Goal: Answer question/provide support: Share knowledge or assist other users

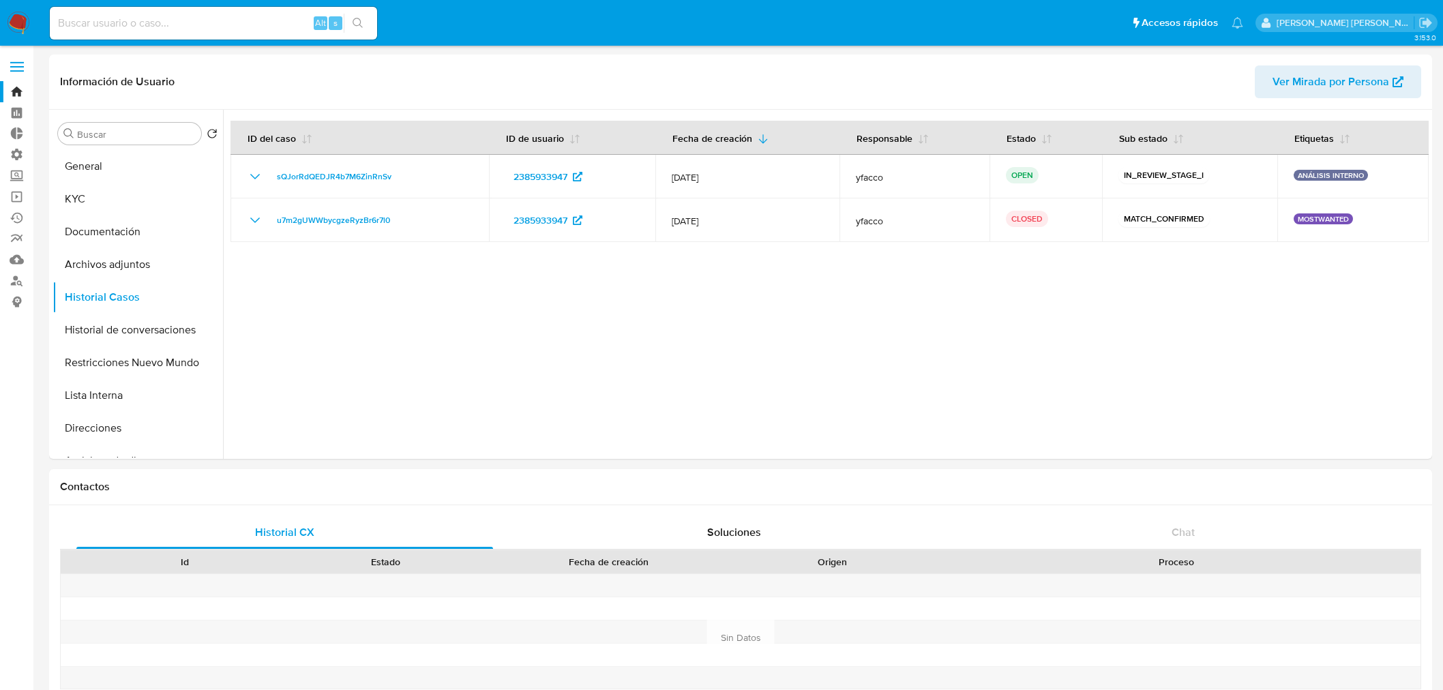
select select "10"
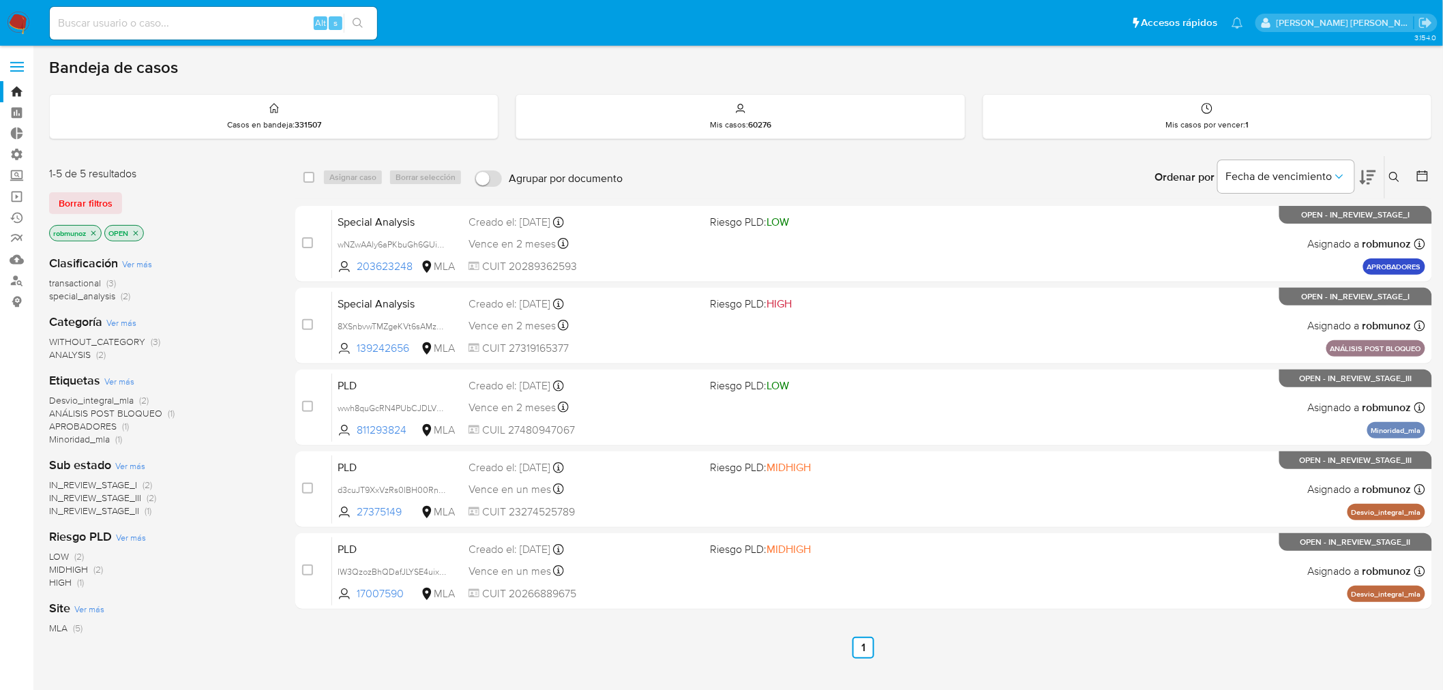
click at [150, 19] on input at bounding box center [213, 23] width 327 height 18
paste input "770063547"
type input "770063547"
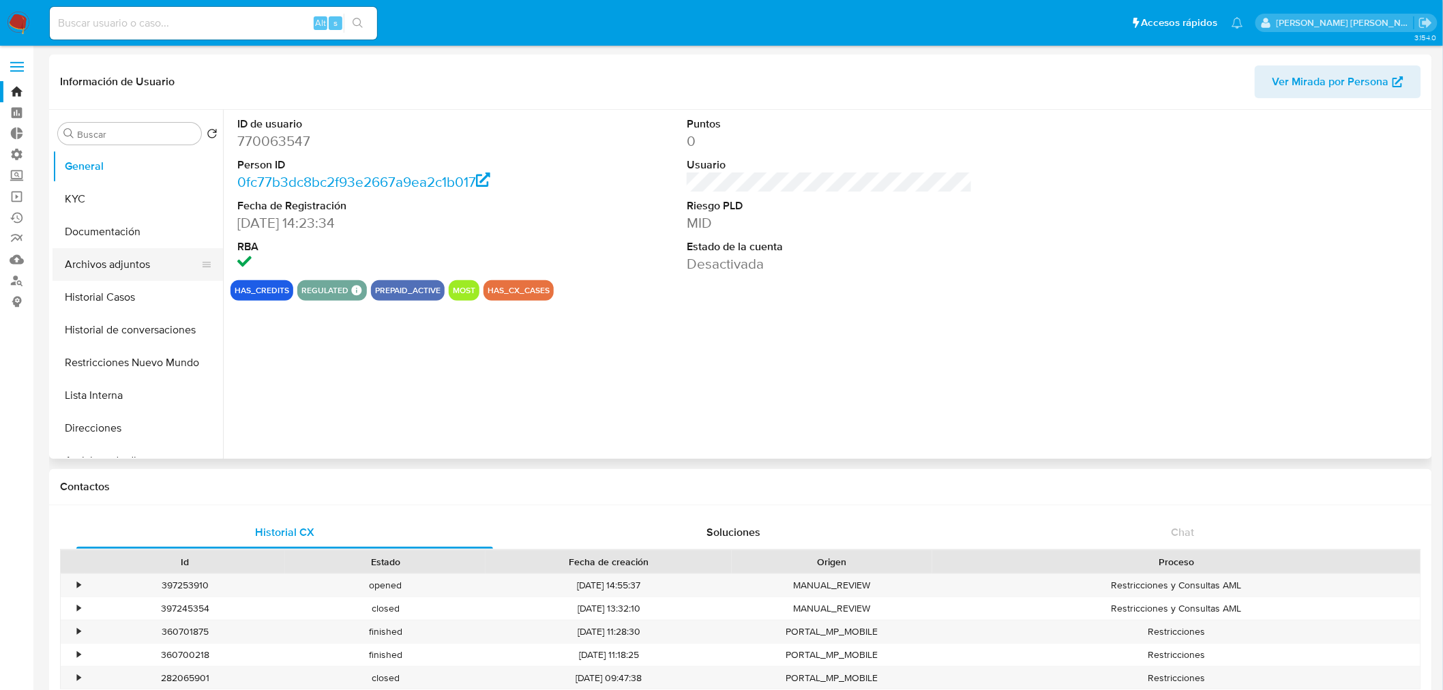
click at [130, 260] on button "Archivos adjuntos" at bounding box center [133, 264] width 160 height 33
select select "10"
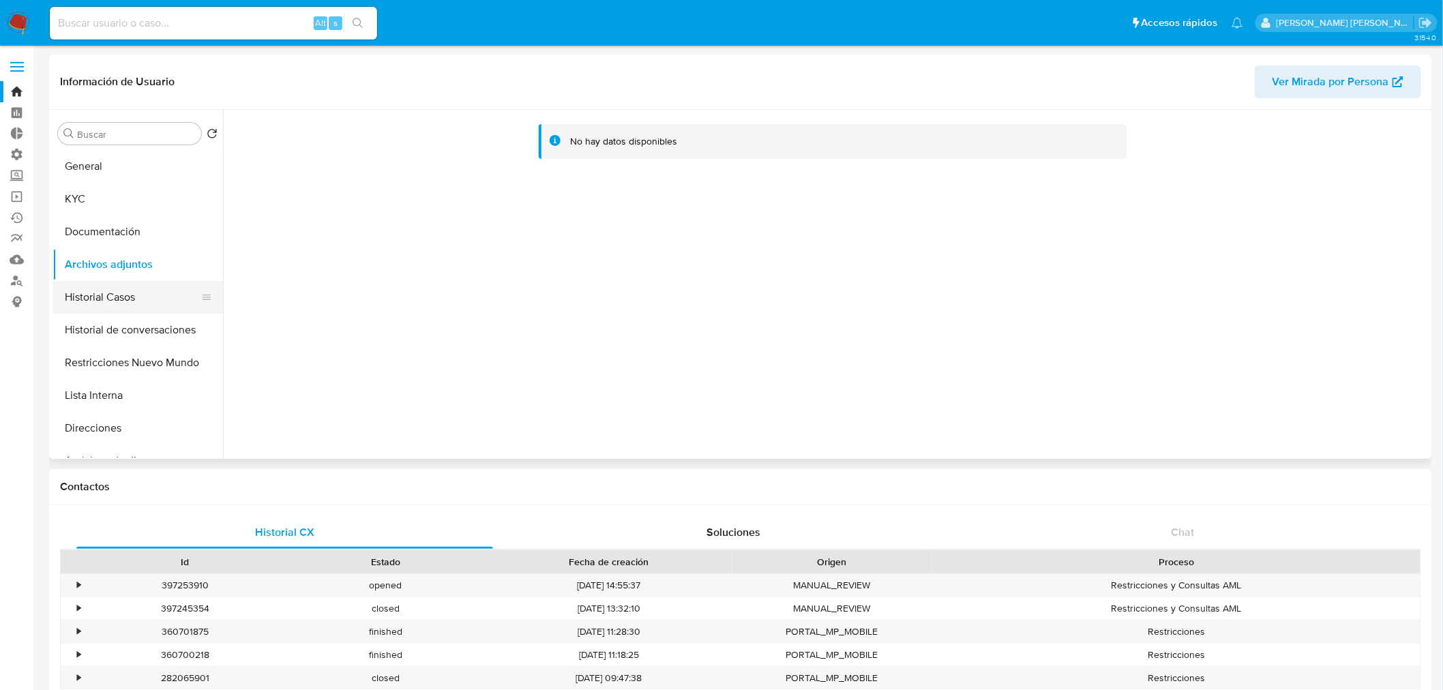
click at [115, 288] on button "Historial Casos" at bounding box center [133, 297] width 160 height 33
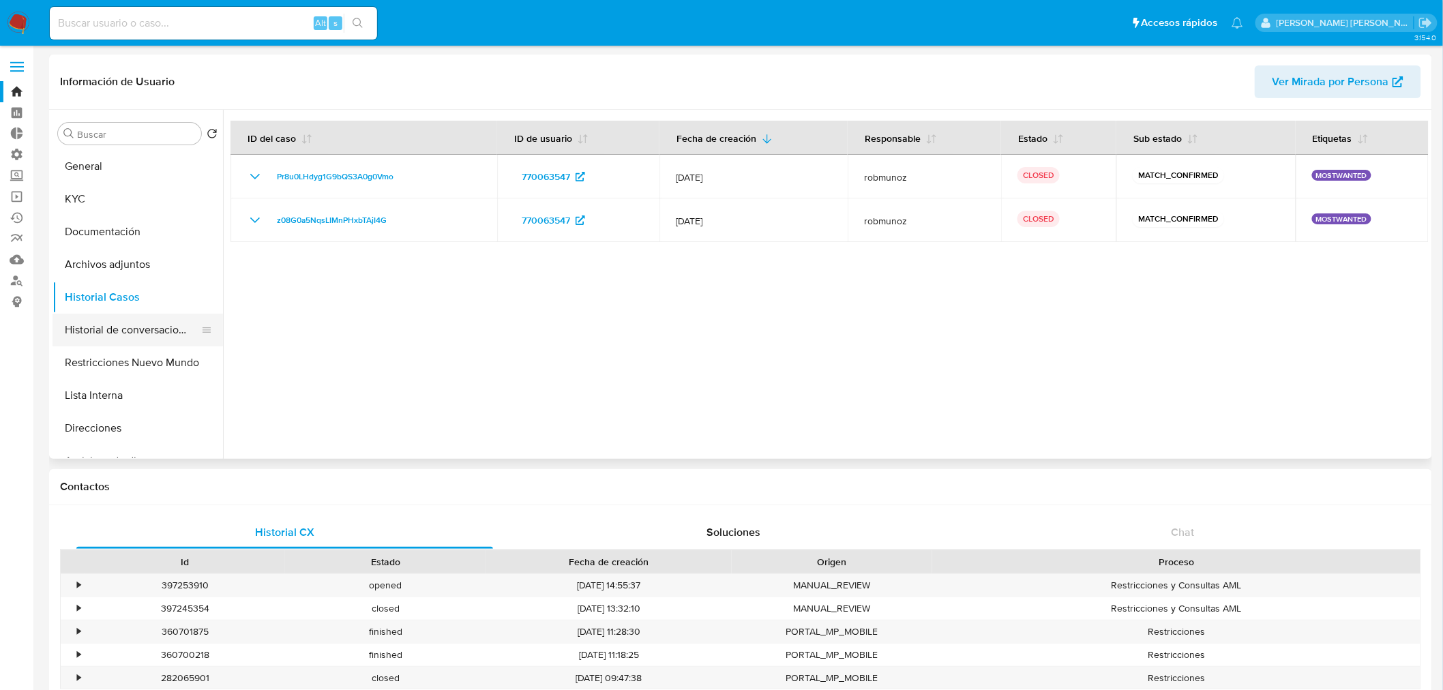
click at [165, 332] on button "Historial de conversaciones" at bounding box center [133, 330] width 160 height 33
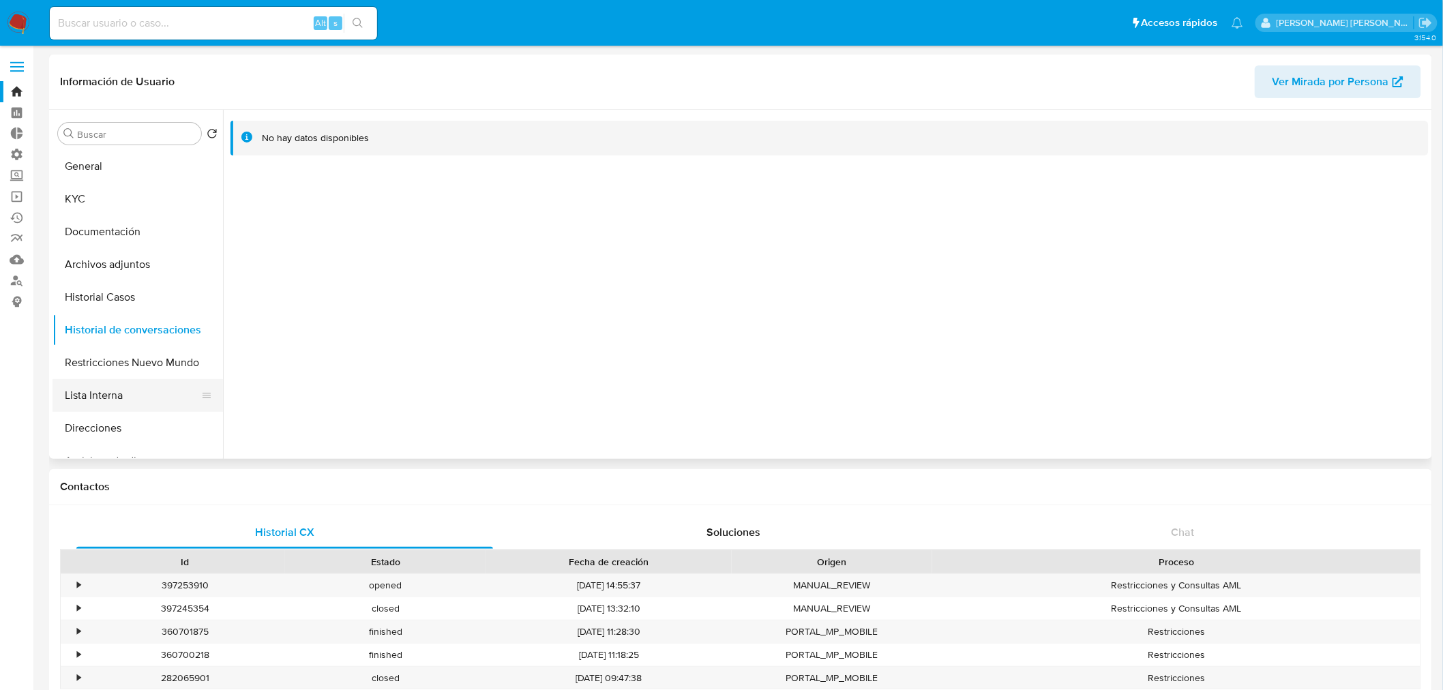
click at [117, 387] on button "Lista Interna" at bounding box center [133, 395] width 160 height 33
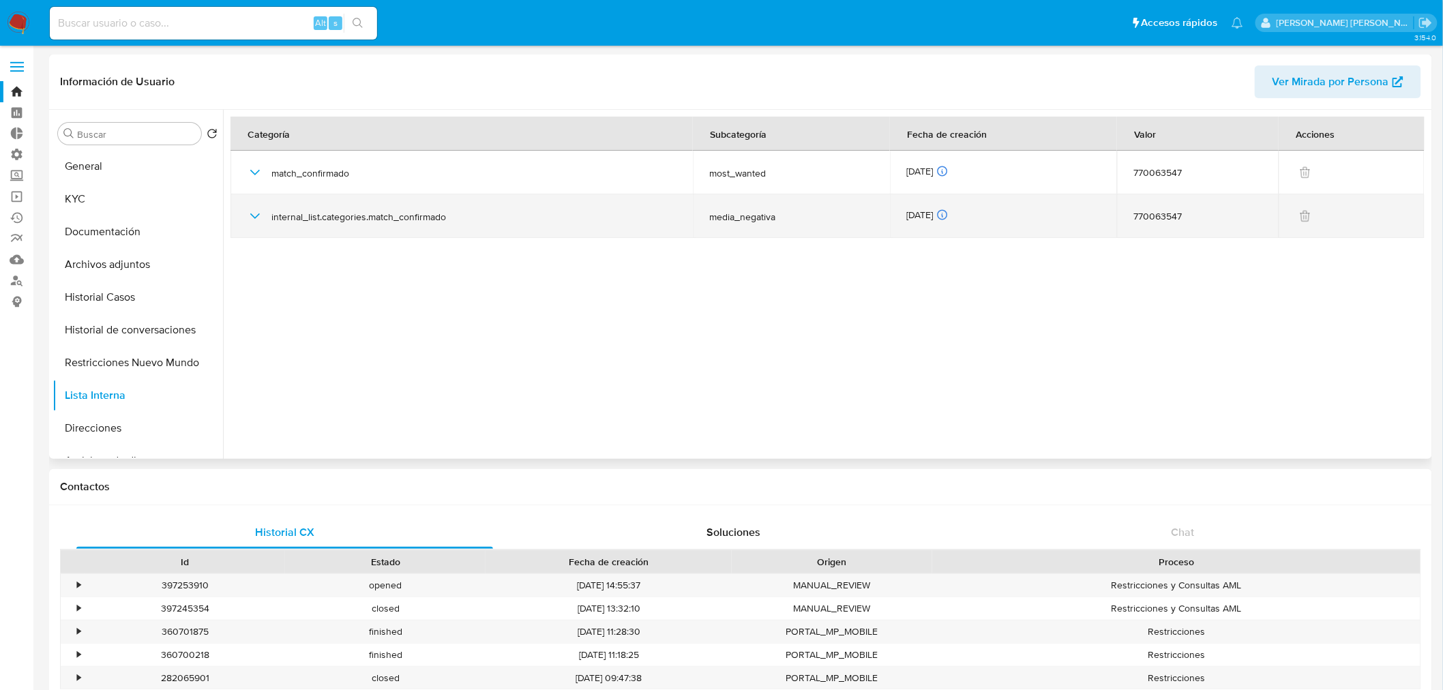
click at [253, 220] on icon "button" at bounding box center [255, 216] width 16 height 16
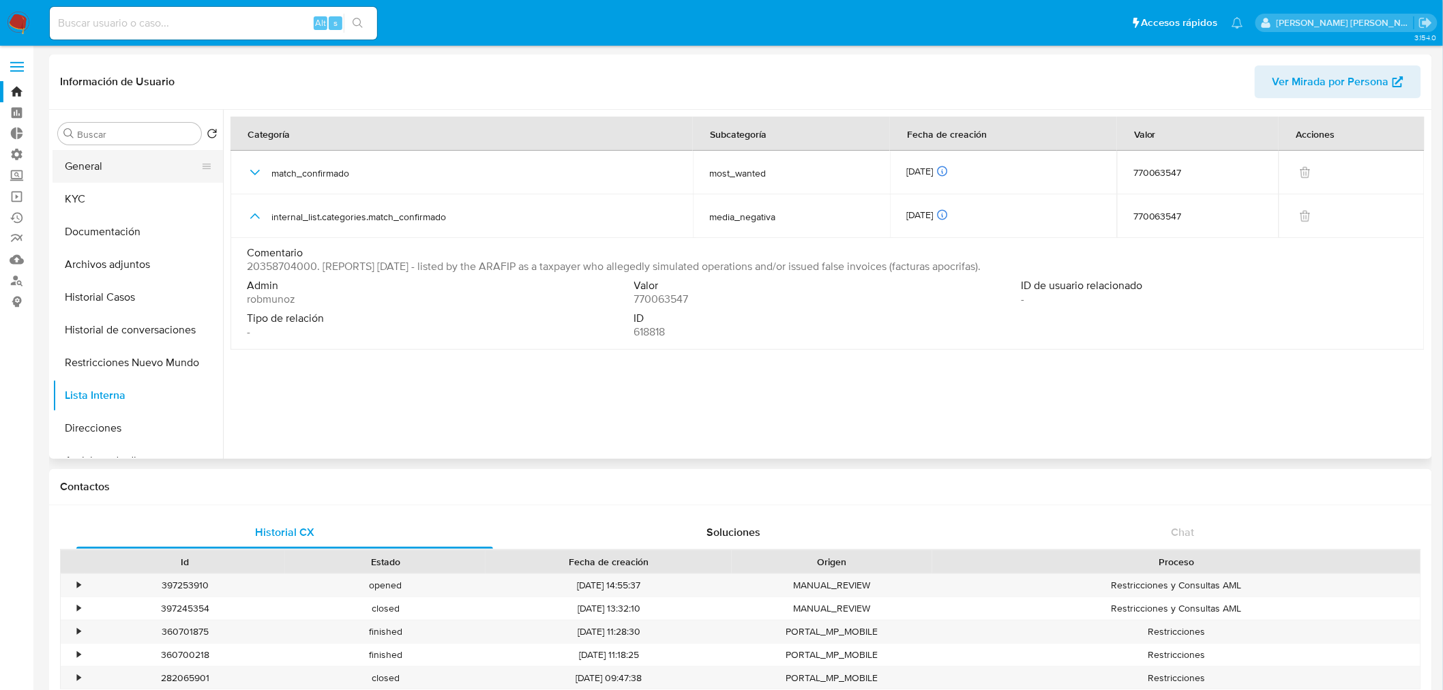
click at [138, 175] on button "General" at bounding box center [133, 166] width 160 height 33
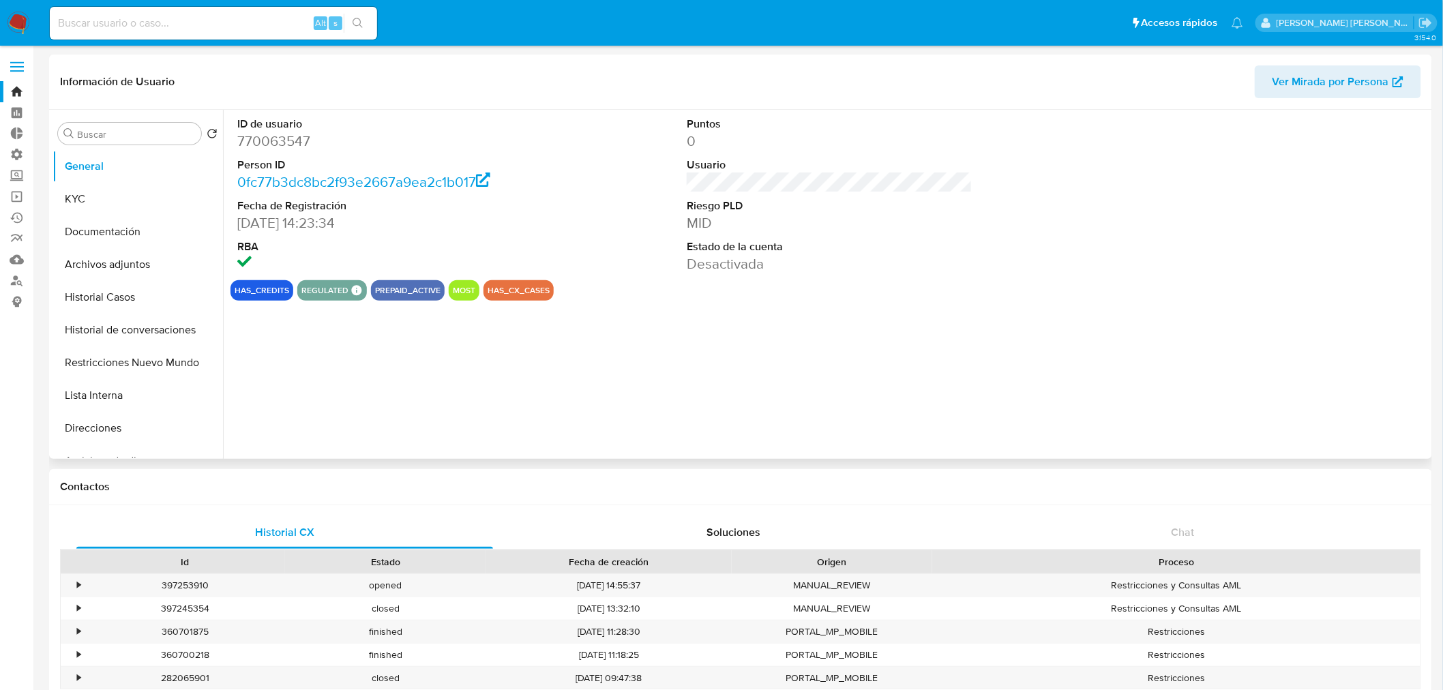
click at [289, 138] on dd "770063547" at bounding box center [380, 141] width 286 height 19
copy dd "770063547"
click at [164, 18] on input at bounding box center [213, 23] width 327 height 18
paste input "1284791540"
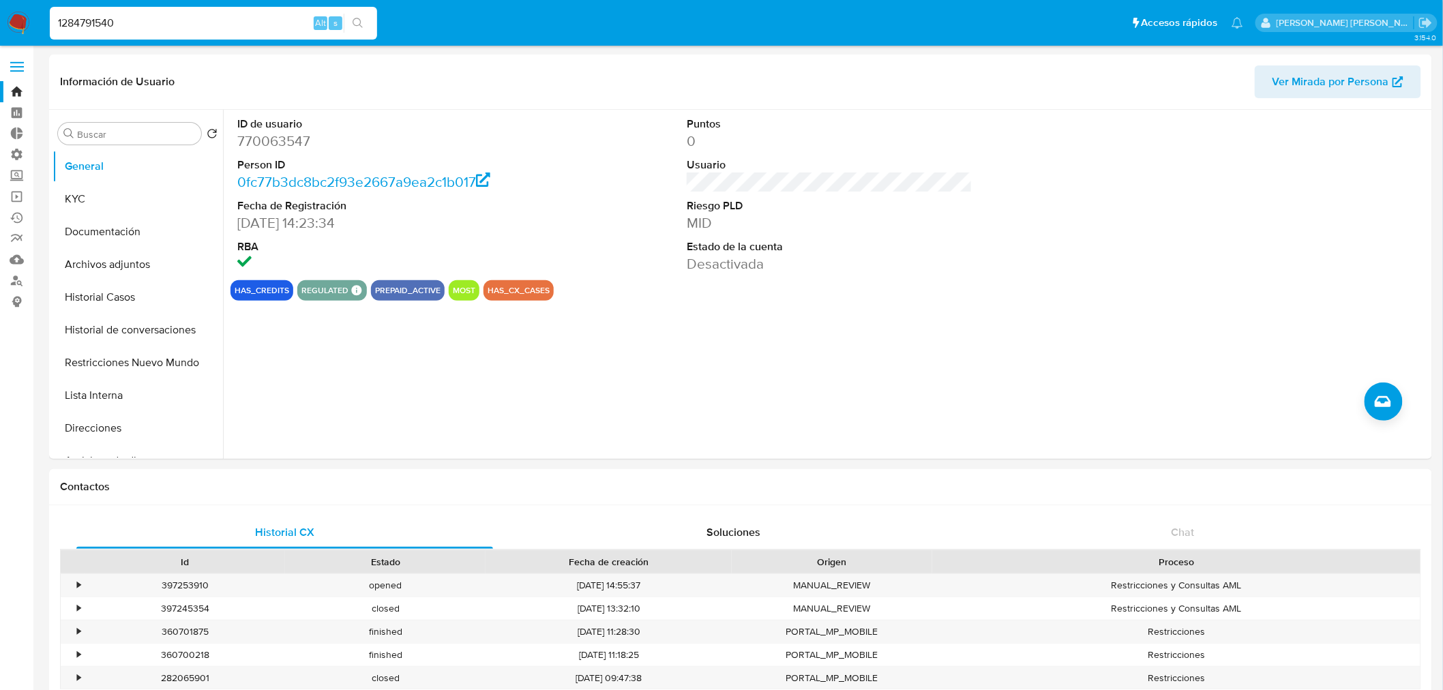
type input "1284791540"
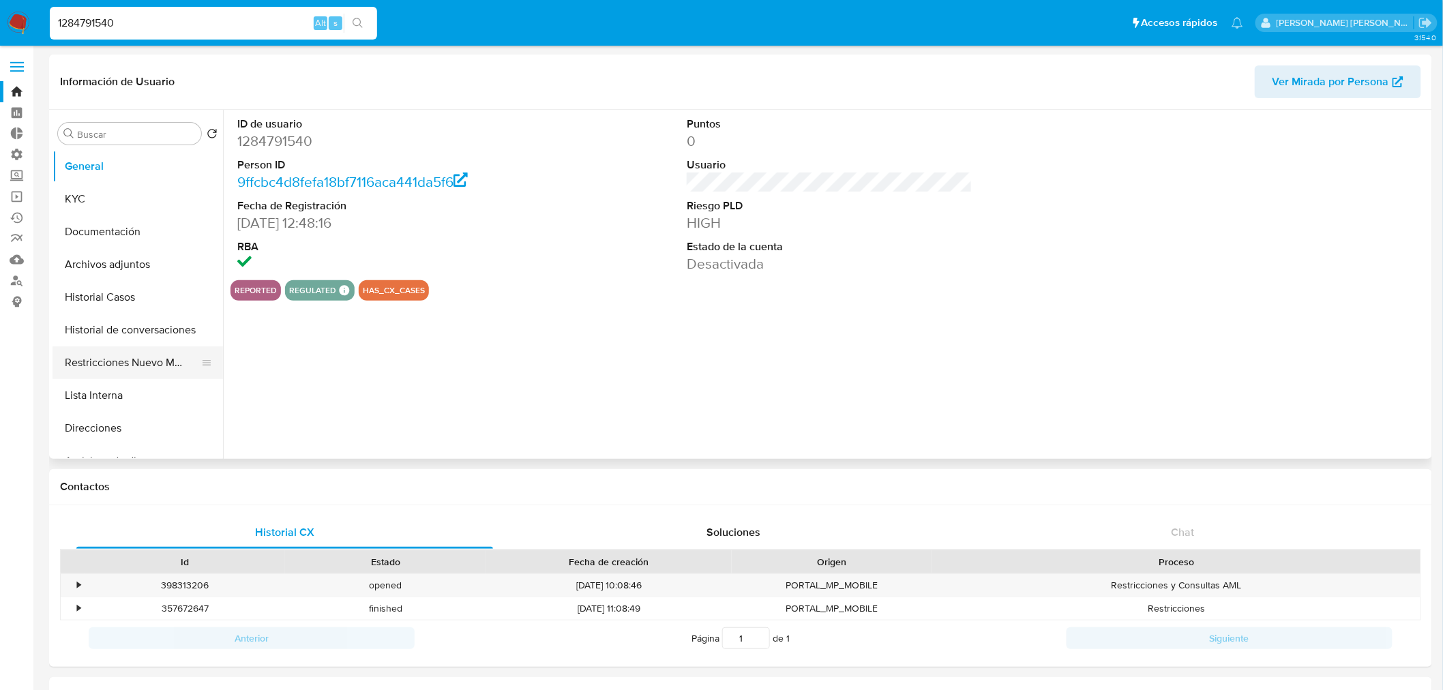
select select "10"
click at [127, 267] on button "Archivos adjuntos" at bounding box center [133, 264] width 160 height 33
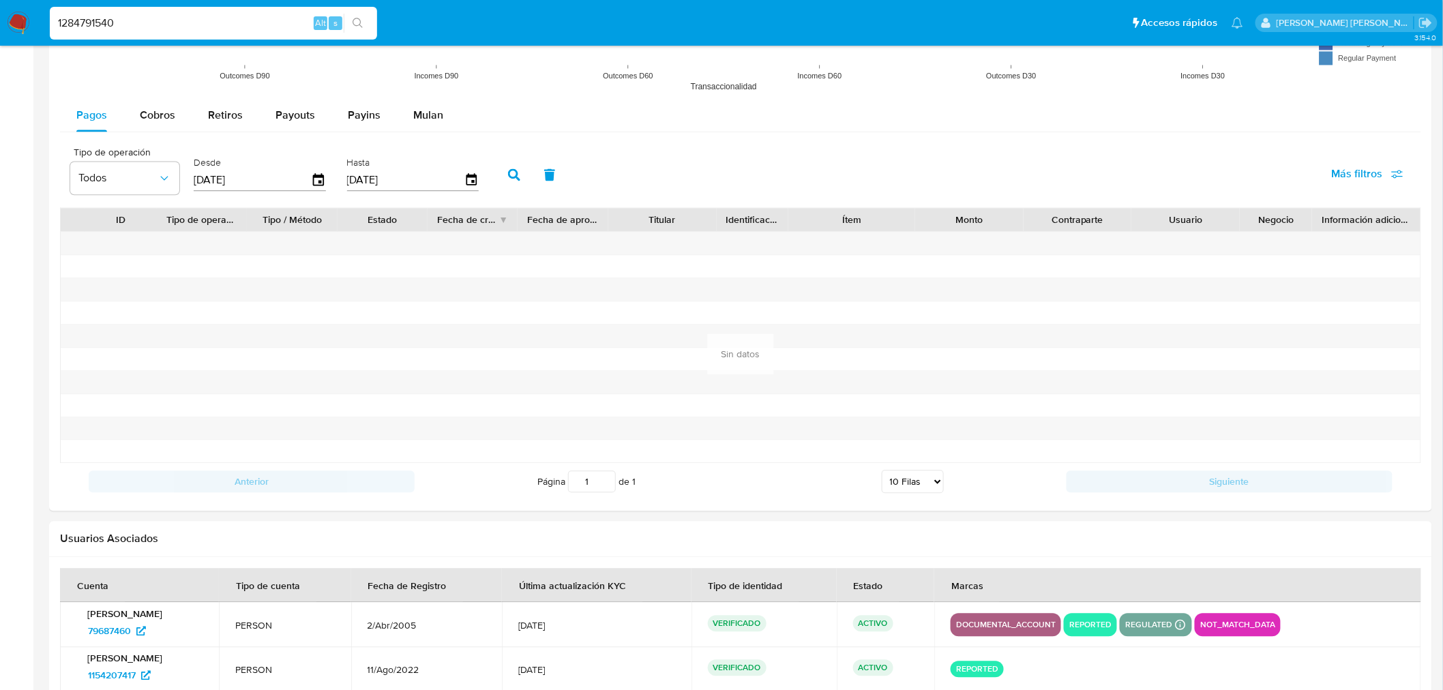
scroll to position [1289, 0]
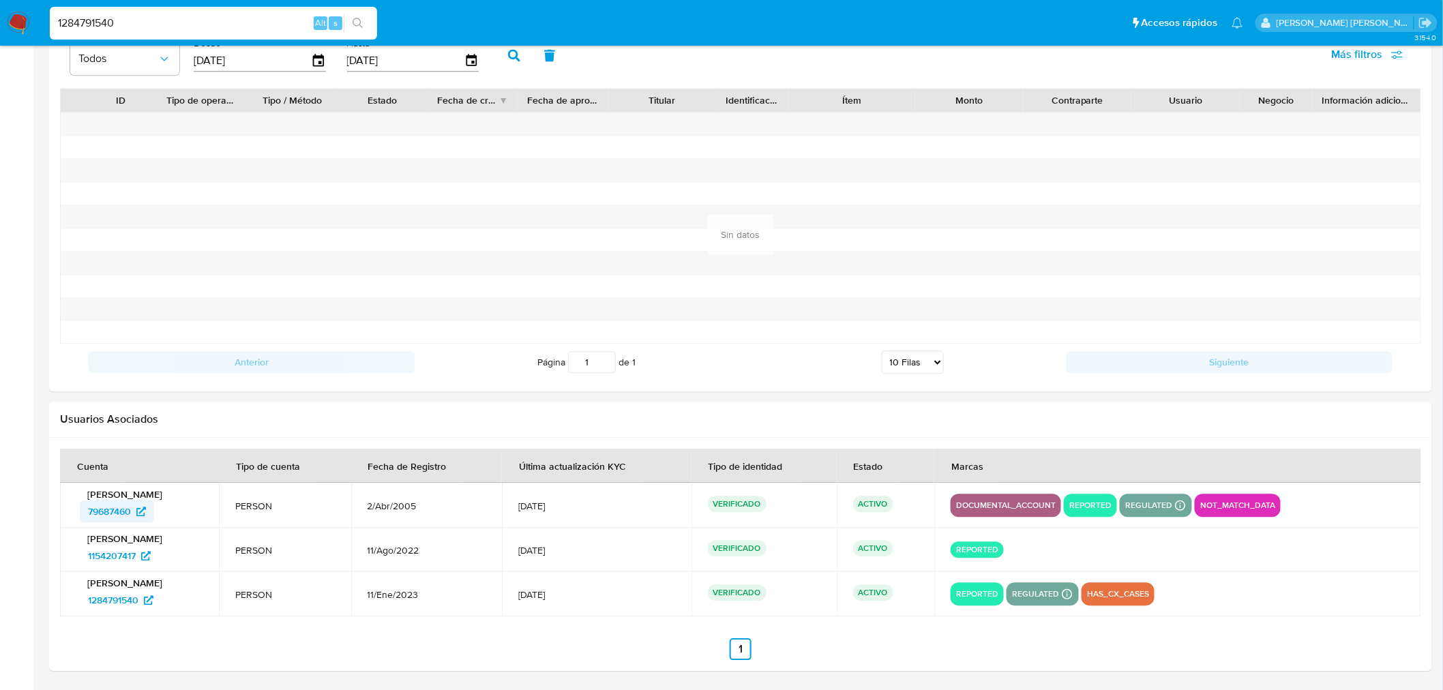
click at [117, 503] on span "79687460" at bounding box center [109, 512] width 43 height 22
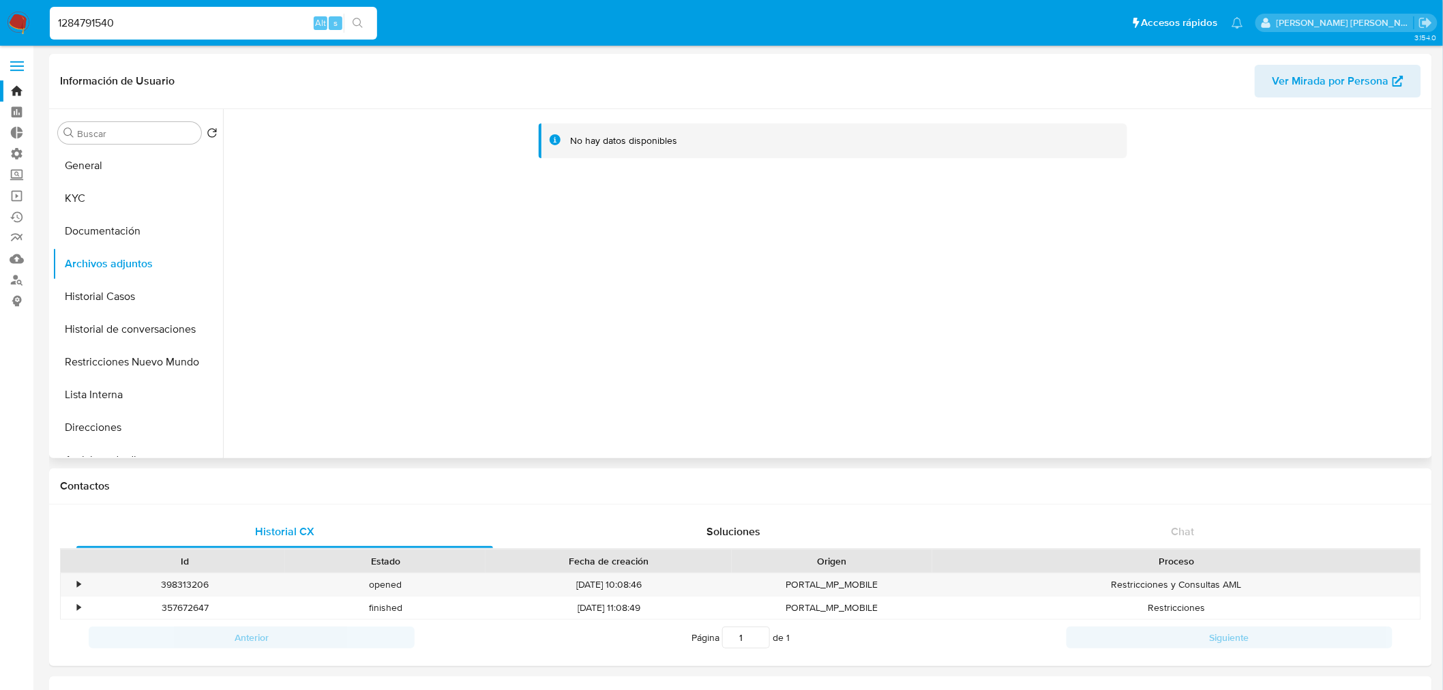
scroll to position [0, 0]
drag, startPoint x: 134, startPoint y: 157, endPoint x: 141, endPoint y: 165, distance: 10.2
click at [134, 158] on button "General" at bounding box center [133, 166] width 160 height 33
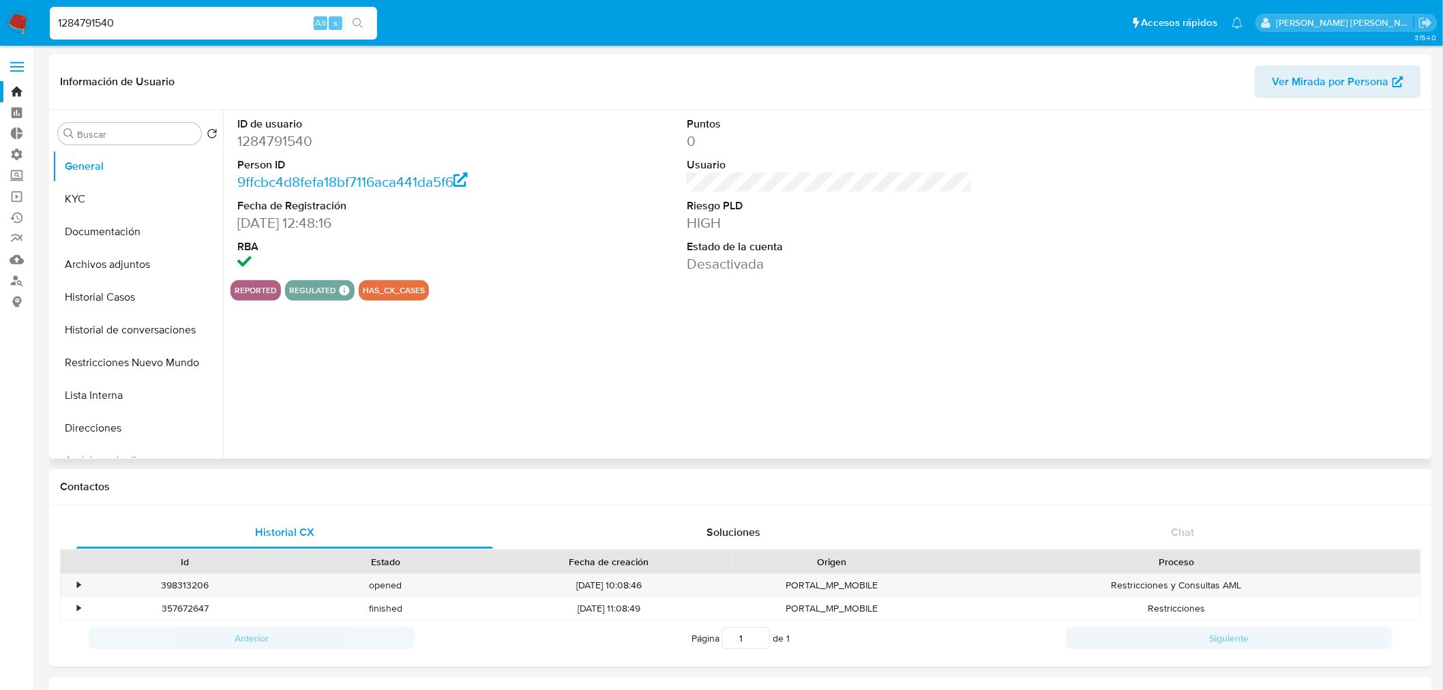
click at [284, 134] on dd "1284791540" at bounding box center [380, 141] width 286 height 19
click at [284, 133] on dd "1284791540" at bounding box center [380, 141] width 286 height 19
copy dd "1284791540"
click at [176, 21] on input "1284791540" at bounding box center [213, 23] width 327 height 18
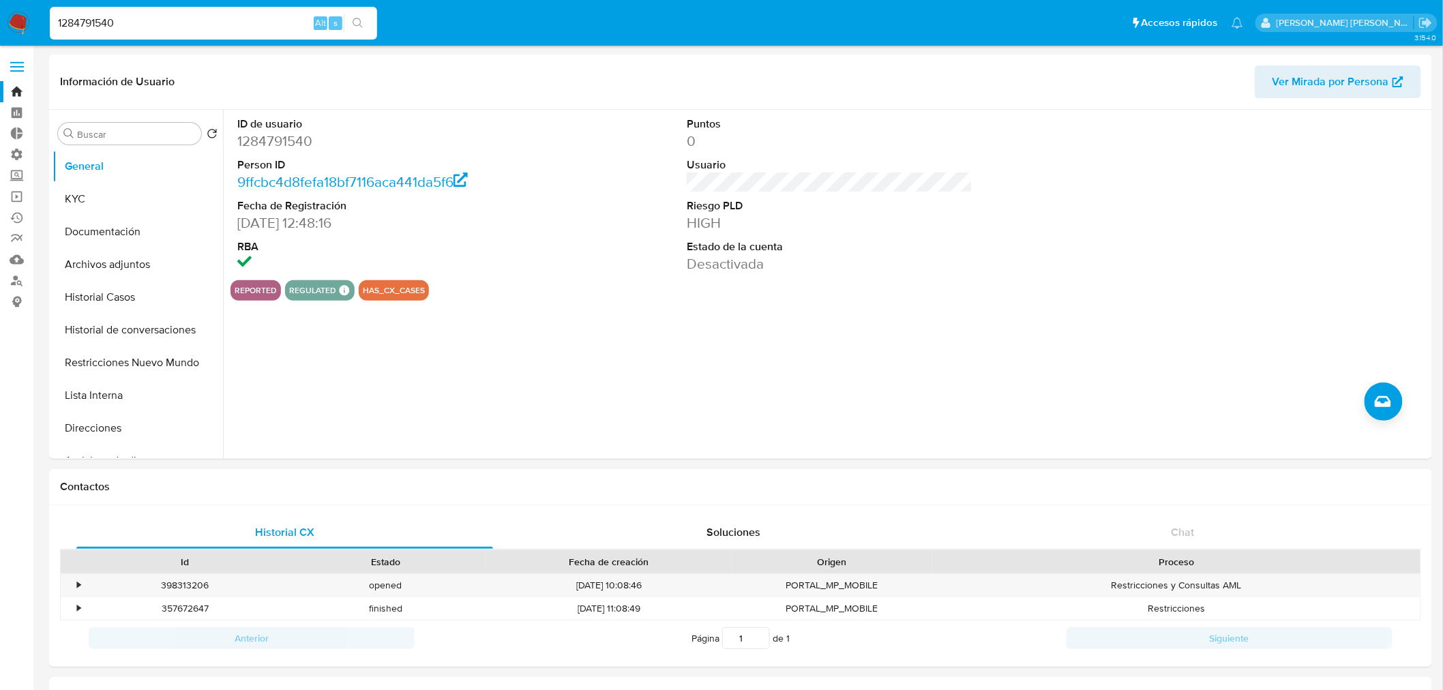
paste input "93240732"
type input "1293240732"
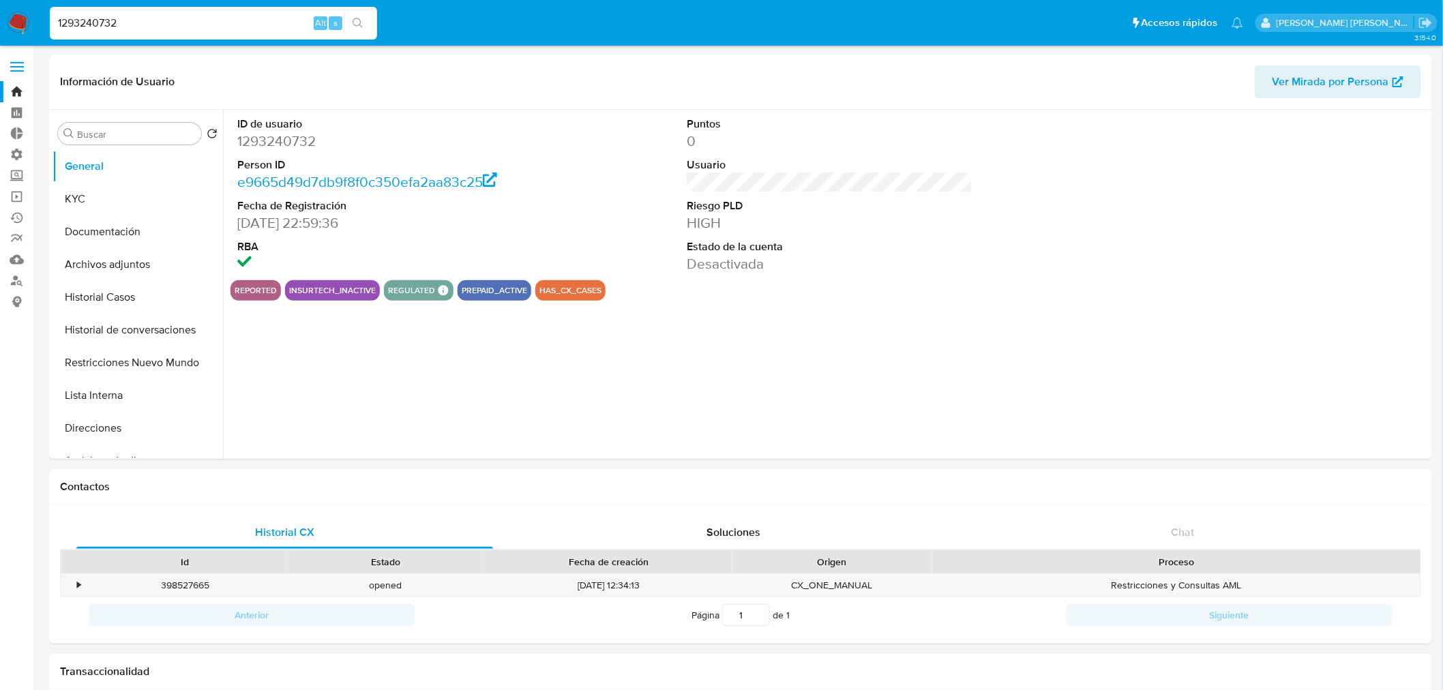
select select "10"
click at [109, 259] on button "Archivos adjuntos" at bounding box center [133, 264] width 160 height 33
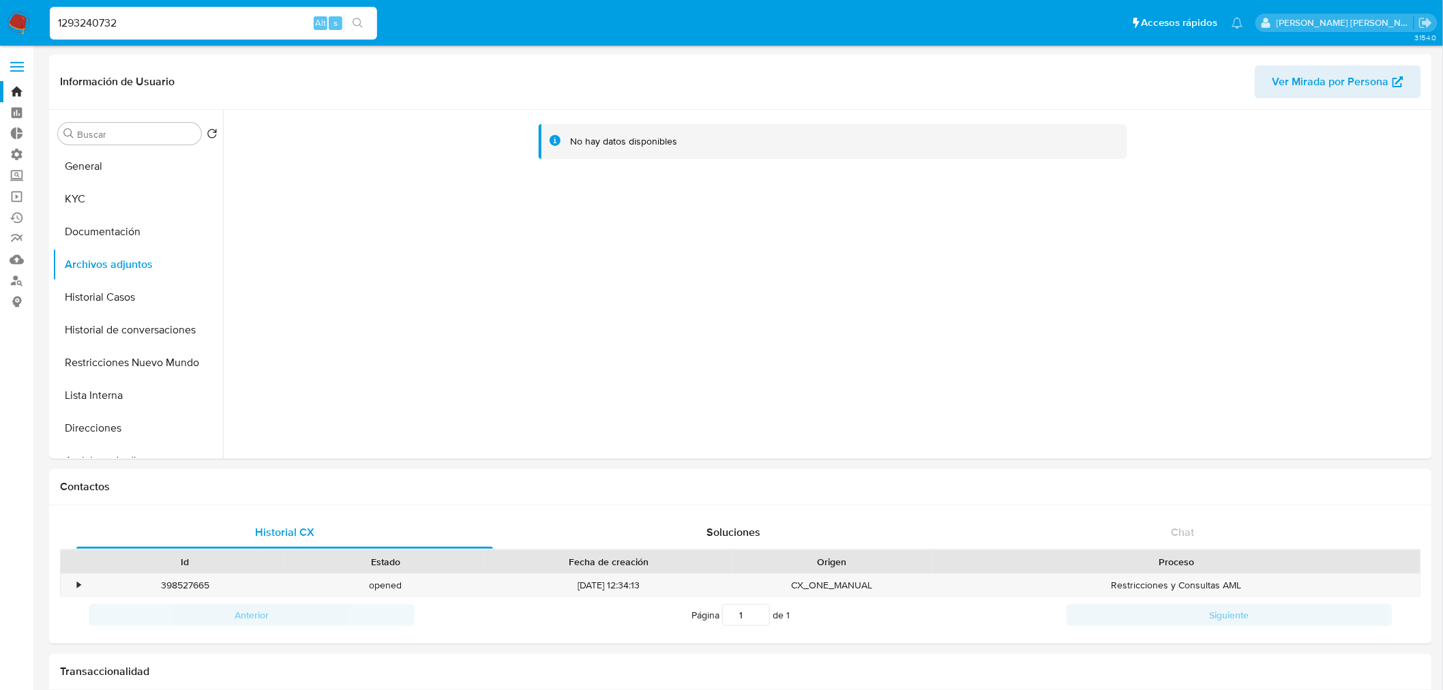
click at [235, 22] on input "1293240732" at bounding box center [213, 23] width 327 height 18
click at [235, 21] on input "1293240732" at bounding box center [213, 23] width 327 height 18
paste input "c2wDQ1hQO9Rsh0ZFwMIxgssl"
type input "c2wDQ1hQO9Rsh0ZFwMIxgssl"
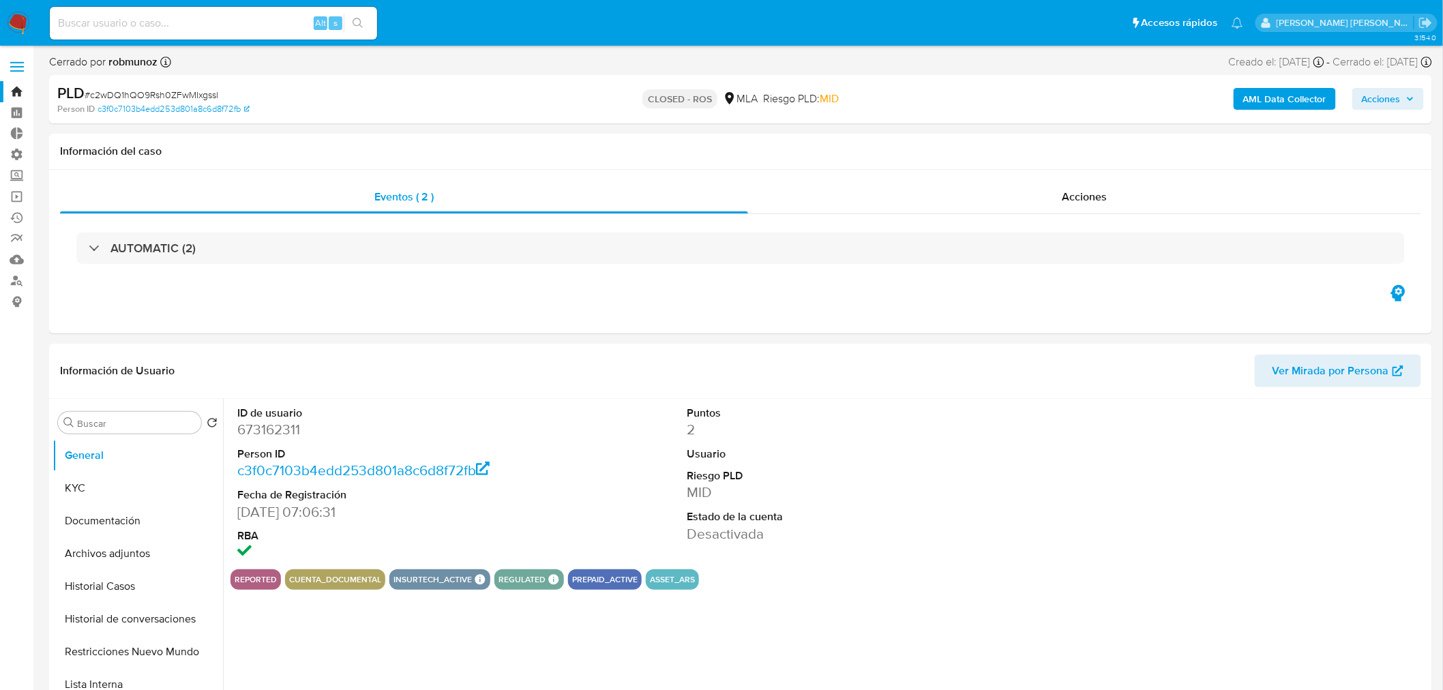
select select "10"
click at [118, 29] on input at bounding box center [213, 23] width 327 height 18
paste input "9I9WIQ6qheqGVC764fCEEm68"
type input "9I9WIQ6qheqGVC764fCEEm68"
click at [359, 18] on icon "search-icon" at bounding box center [358, 23] width 10 height 10
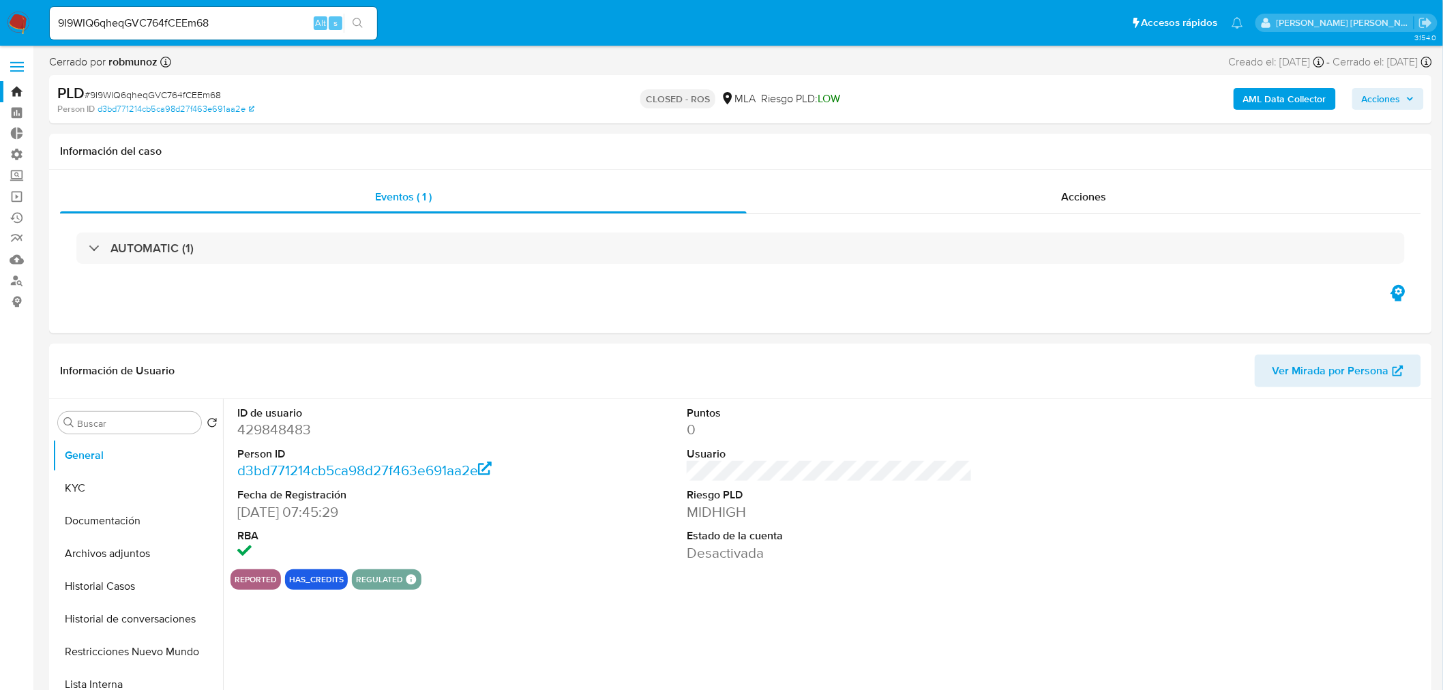
select select "10"
click at [113, 19] on input "9I9WIQ6qheqGVC764fCEEm68" at bounding box center [213, 23] width 327 height 18
click at [113, 18] on input "9I9WIQ6qheqGVC764fCEEm68" at bounding box center [213, 23] width 327 height 18
paste input "Dj4u2YEbCF2GKQAKiGRTEYY2"
type input "Dj4u2YEbCF2GKQAKiGRTEYY2"
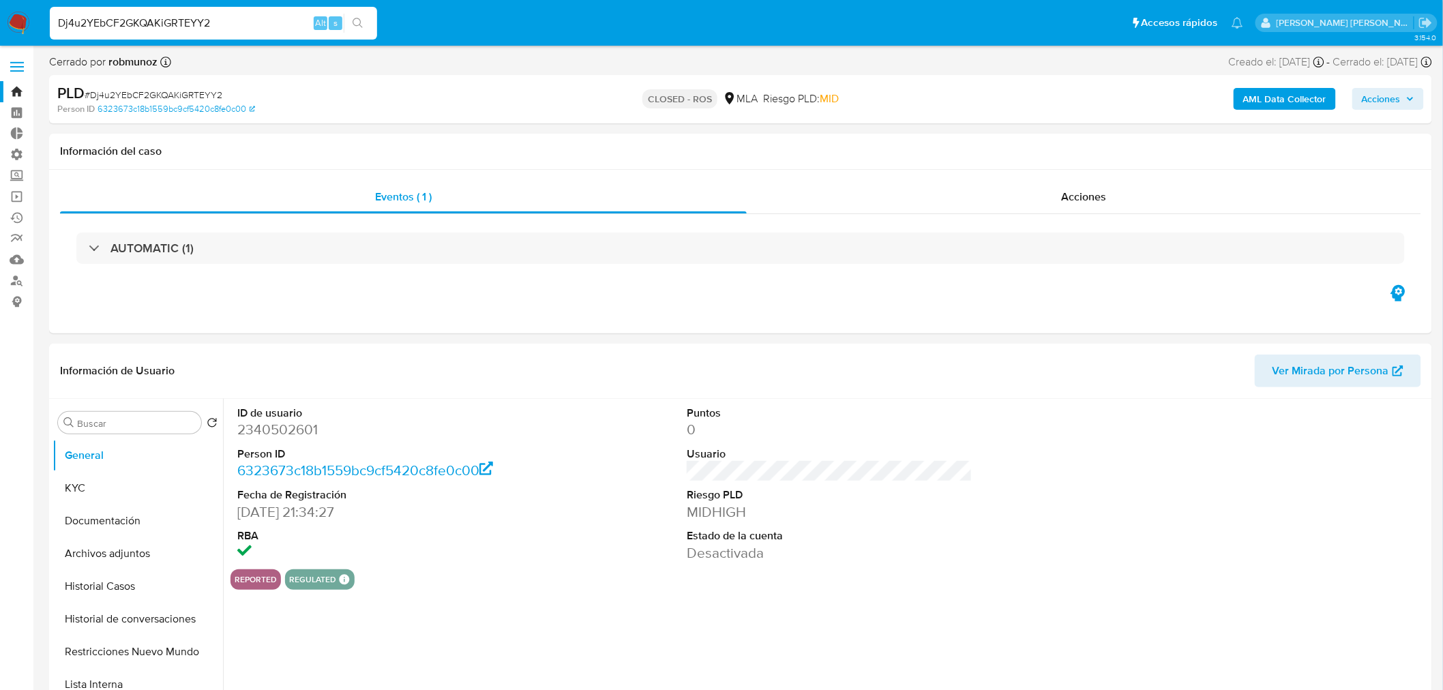
select select "10"
click at [189, 18] on input "Dj4u2YEbCF2GKQAKiGRTEYY2" at bounding box center [213, 23] width 327 height 18
paste input "v6IK7Mz3rKgMU0nqK8SnNxdm"
type input "v6IK7Mz3rKgMU0nqK8SnNxdm"
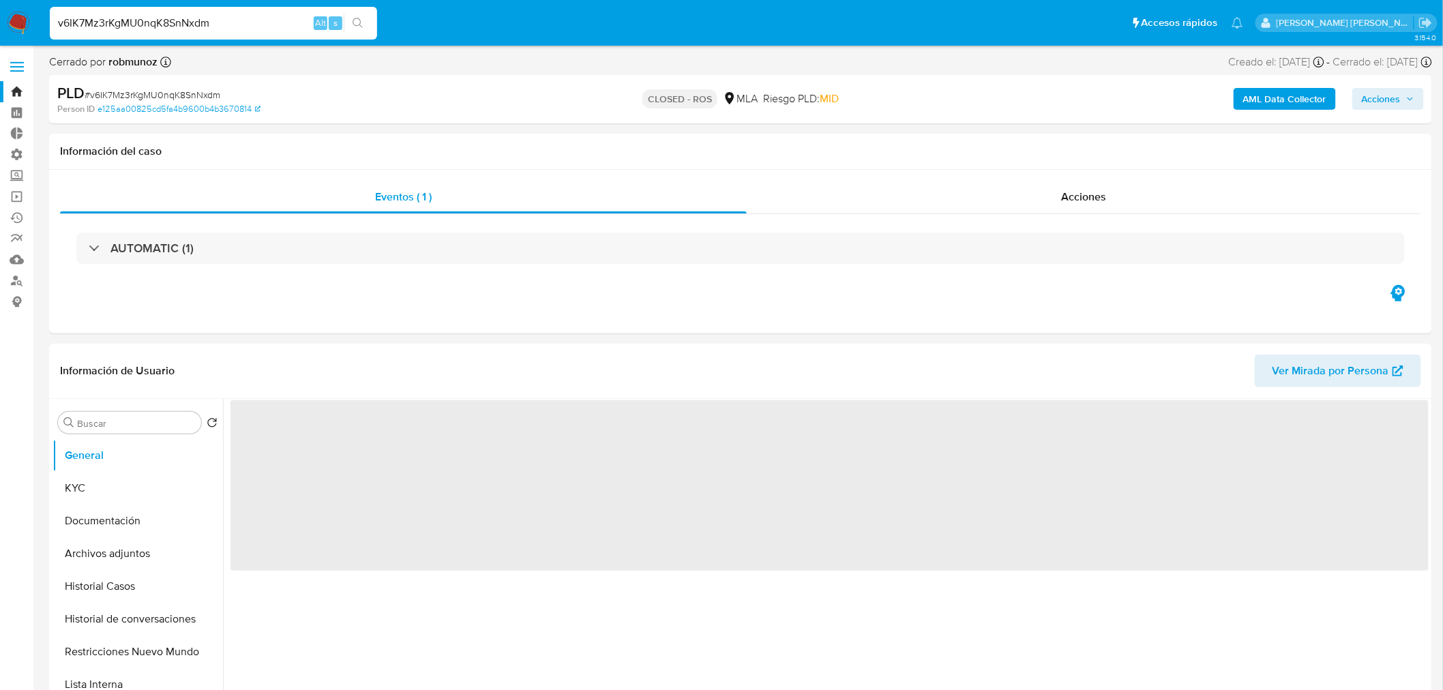
select select "10"
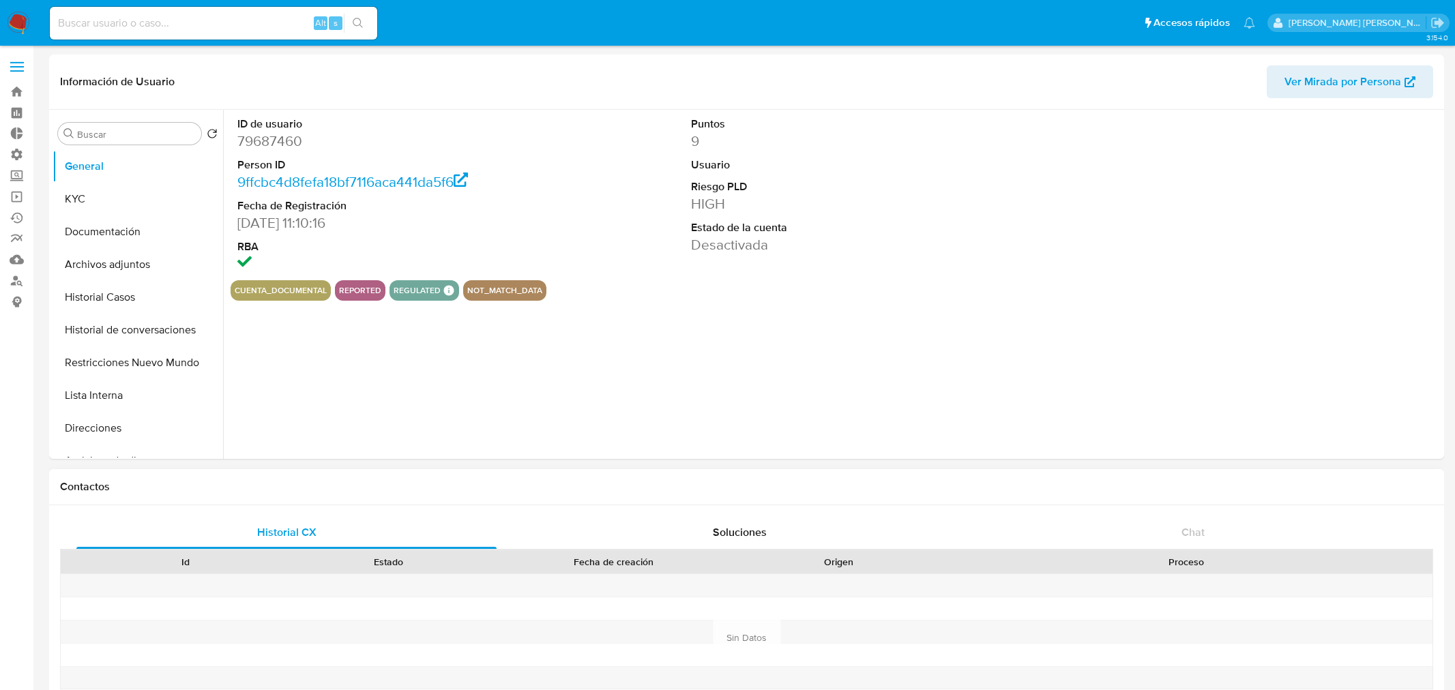
select select "10"
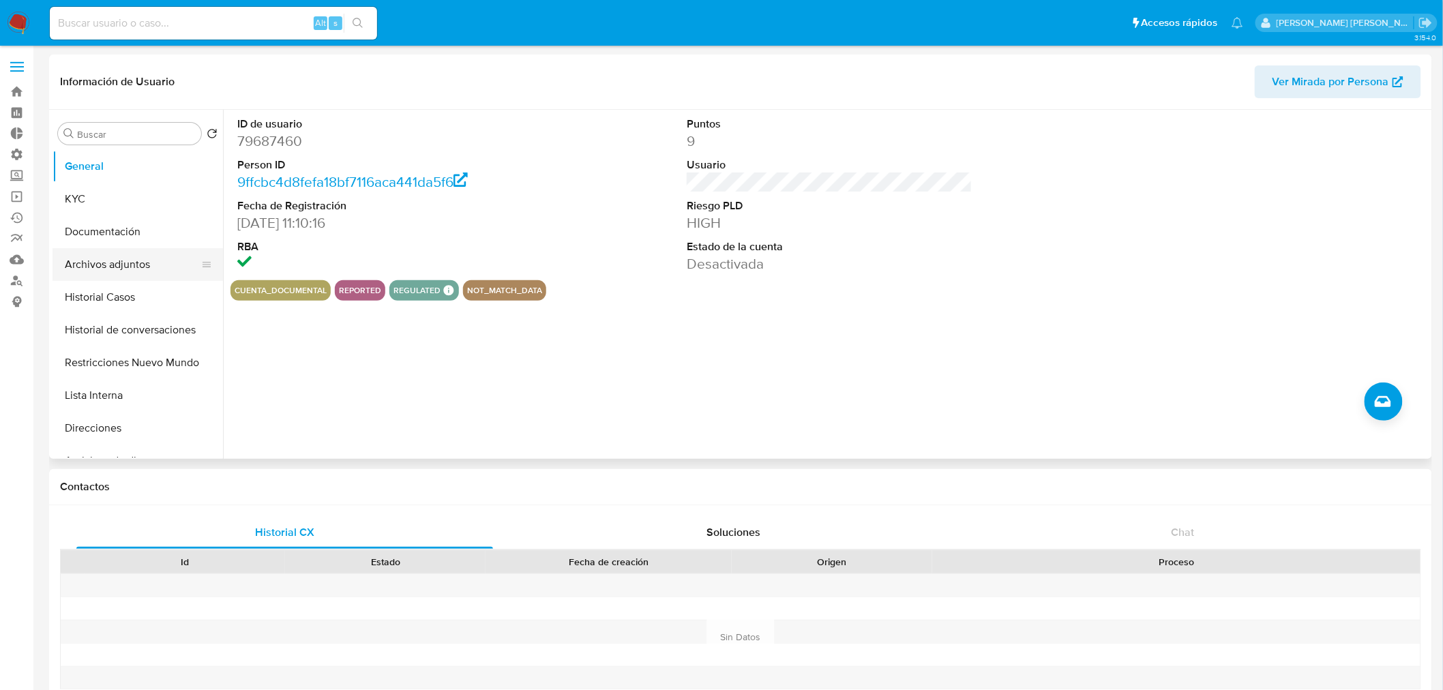
click at [117, 256] on button "Archivos adjuntos" at bounding box center [133, 264] width 160 height 33
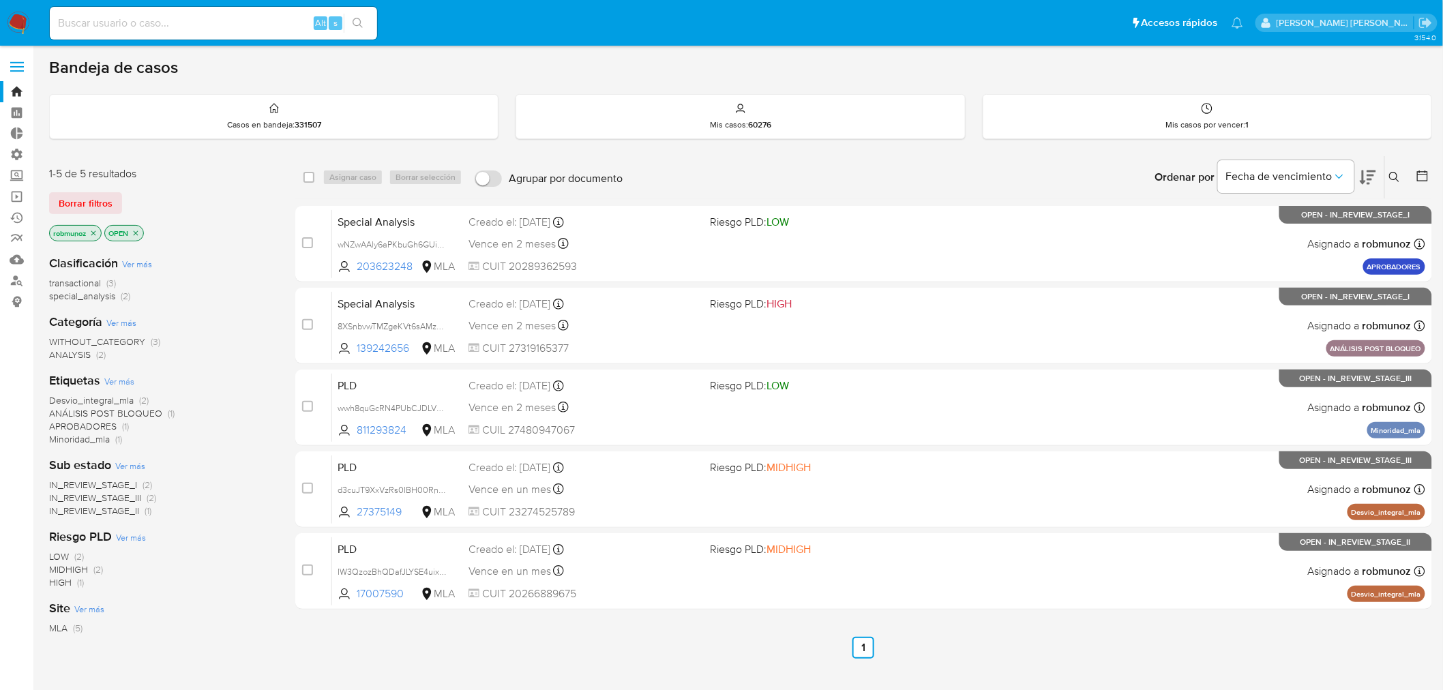
click at [1396, 177] on icon at bounding box center [1394, 177] width 11 height 11
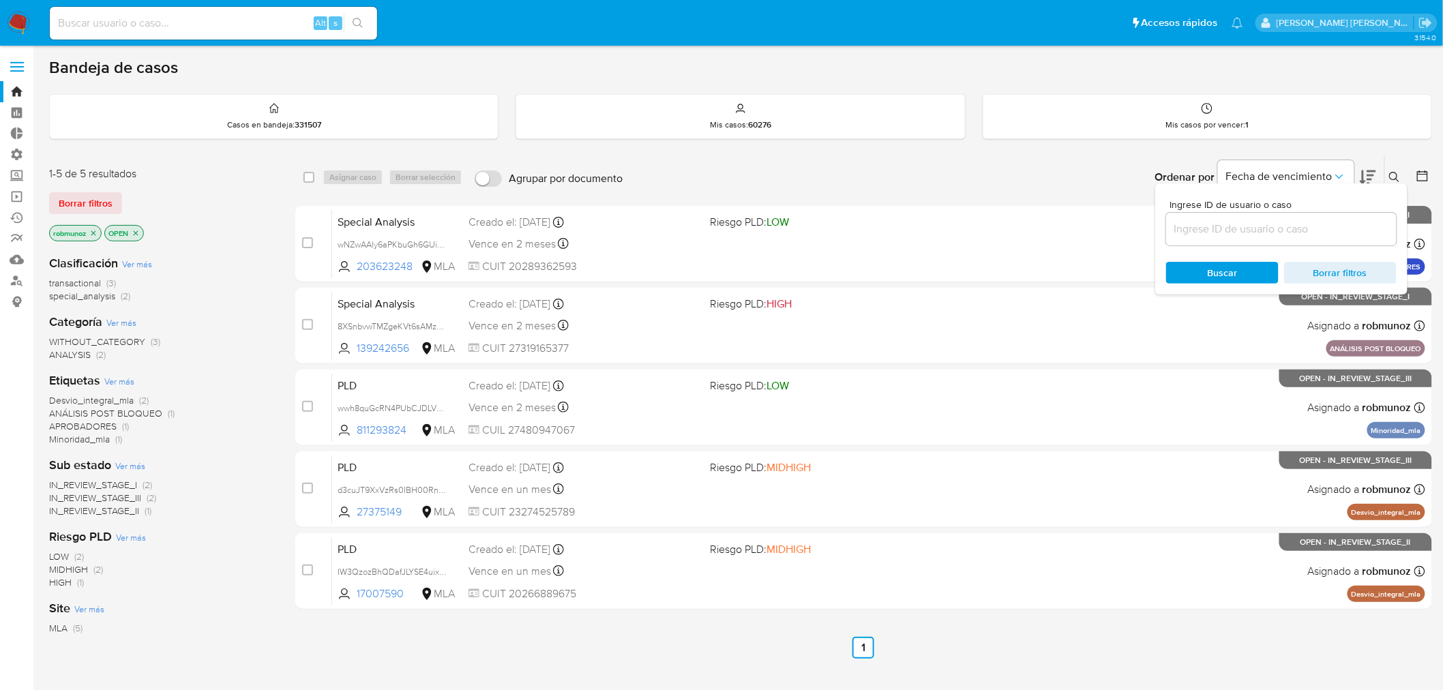
click at [1346, 224] on input at bounding box center [1281, 229] width 231 height 18
type input "ljq3lr7hTpuTRCJS0zpHoeBC"
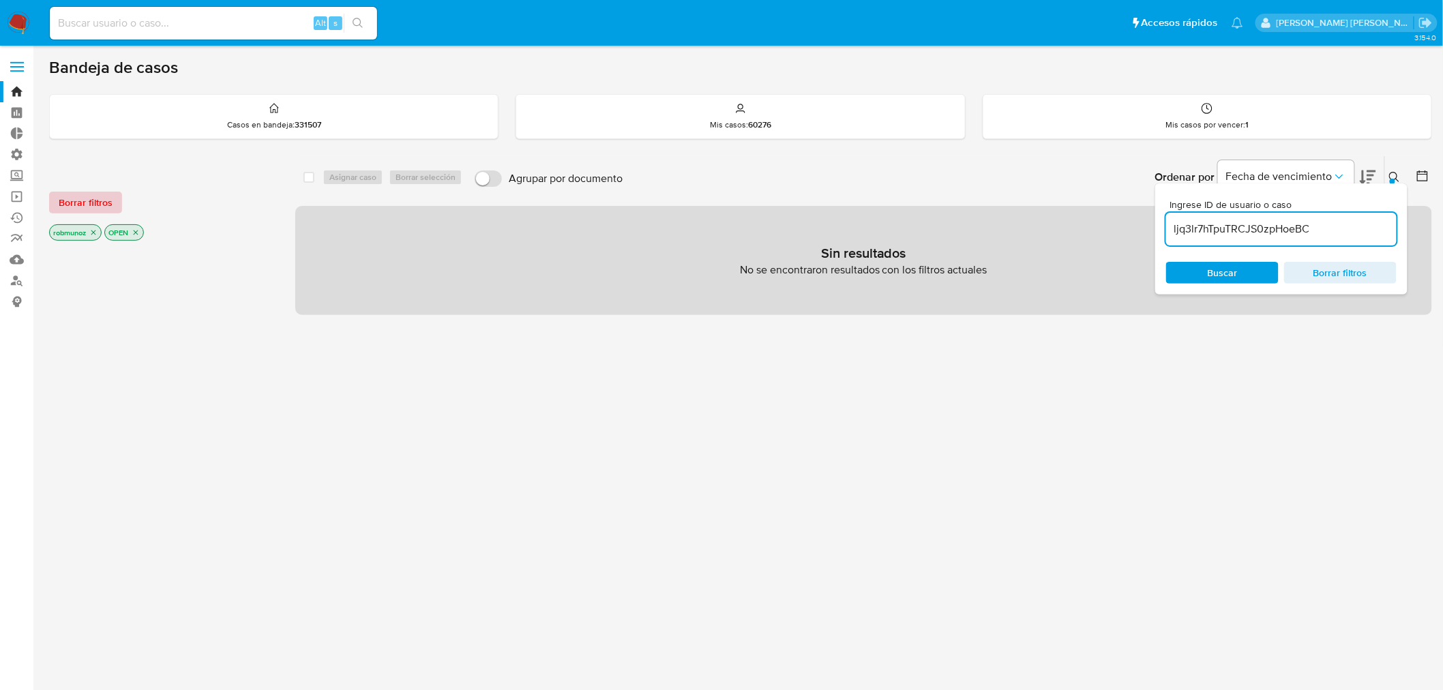
click at [74, 205] on span "Borrar filtros" at bounding box center [86, 202] width 54 height 19
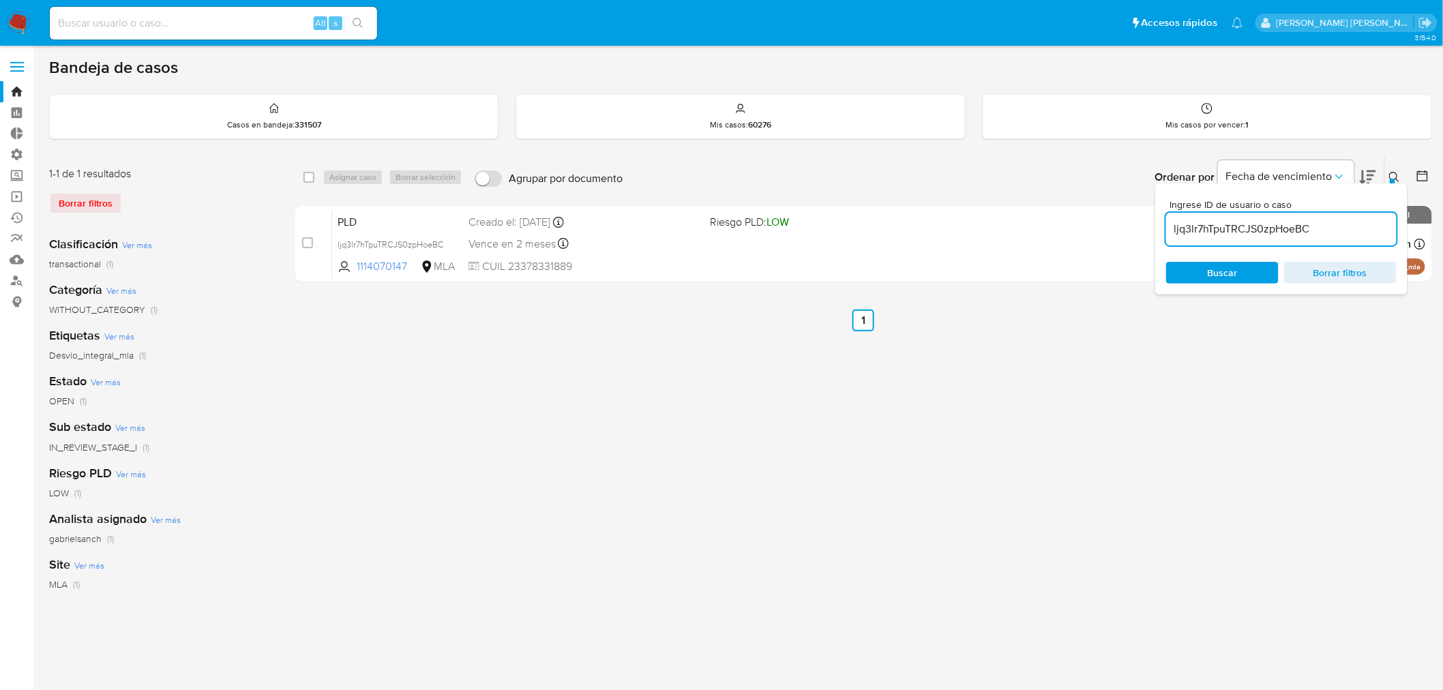
click at [1394, 180] on div at bounding box center [1392, 181] width 5 height 5
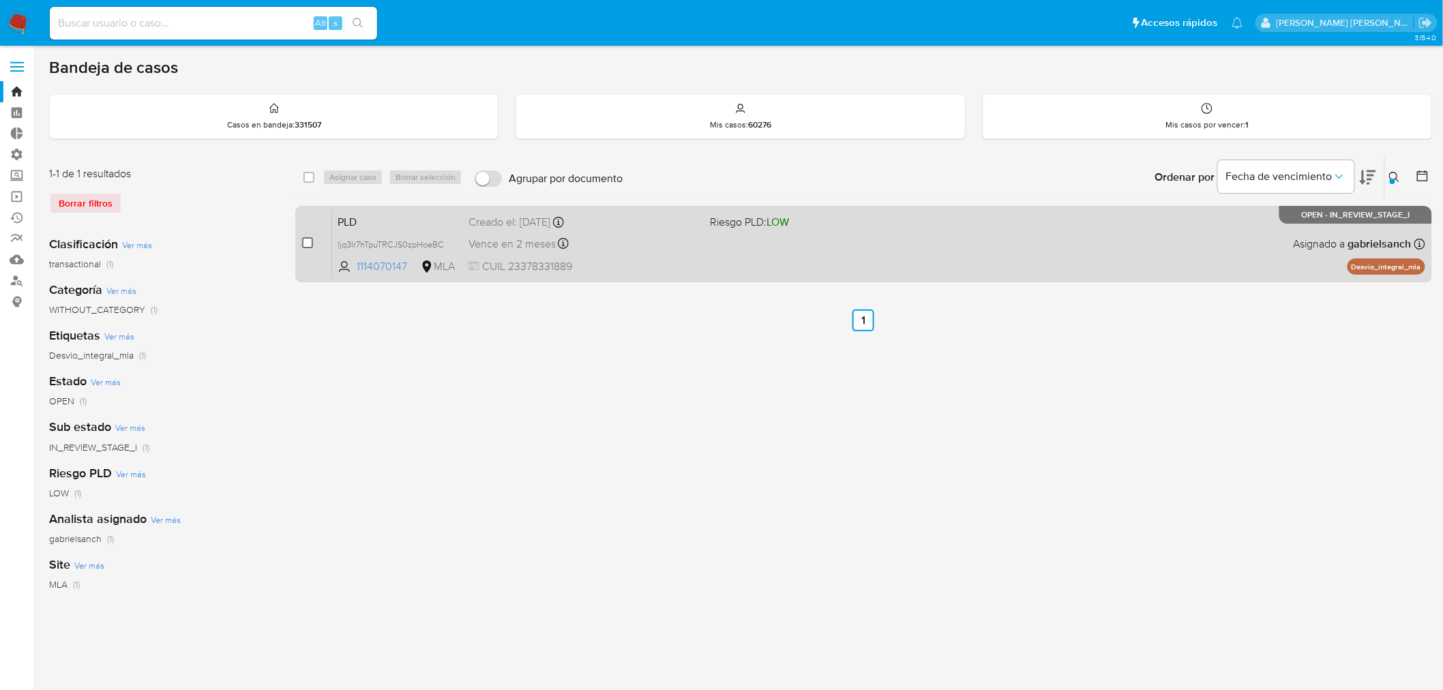
click at [309, 239] on input "checkbox" at bounding box center [307, 242] width 11 height 11
checkbox input "true"
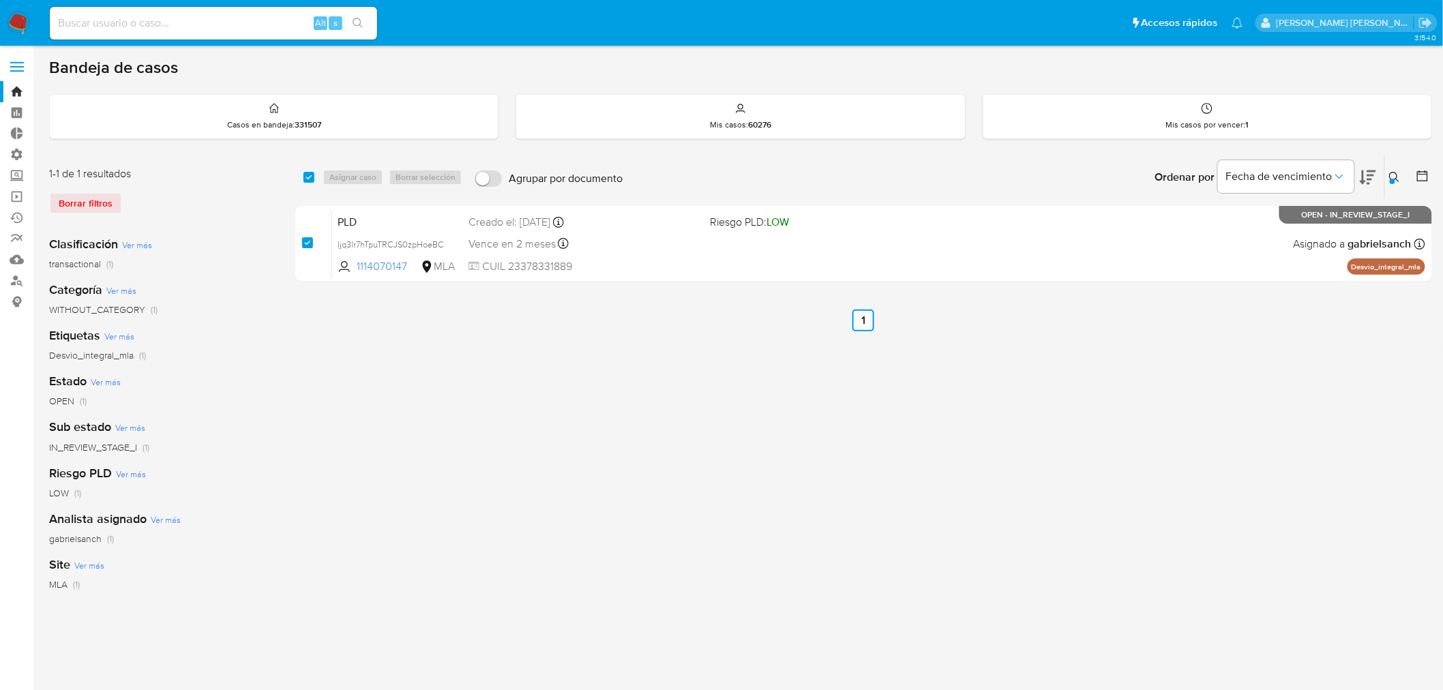
checkbox input "true"
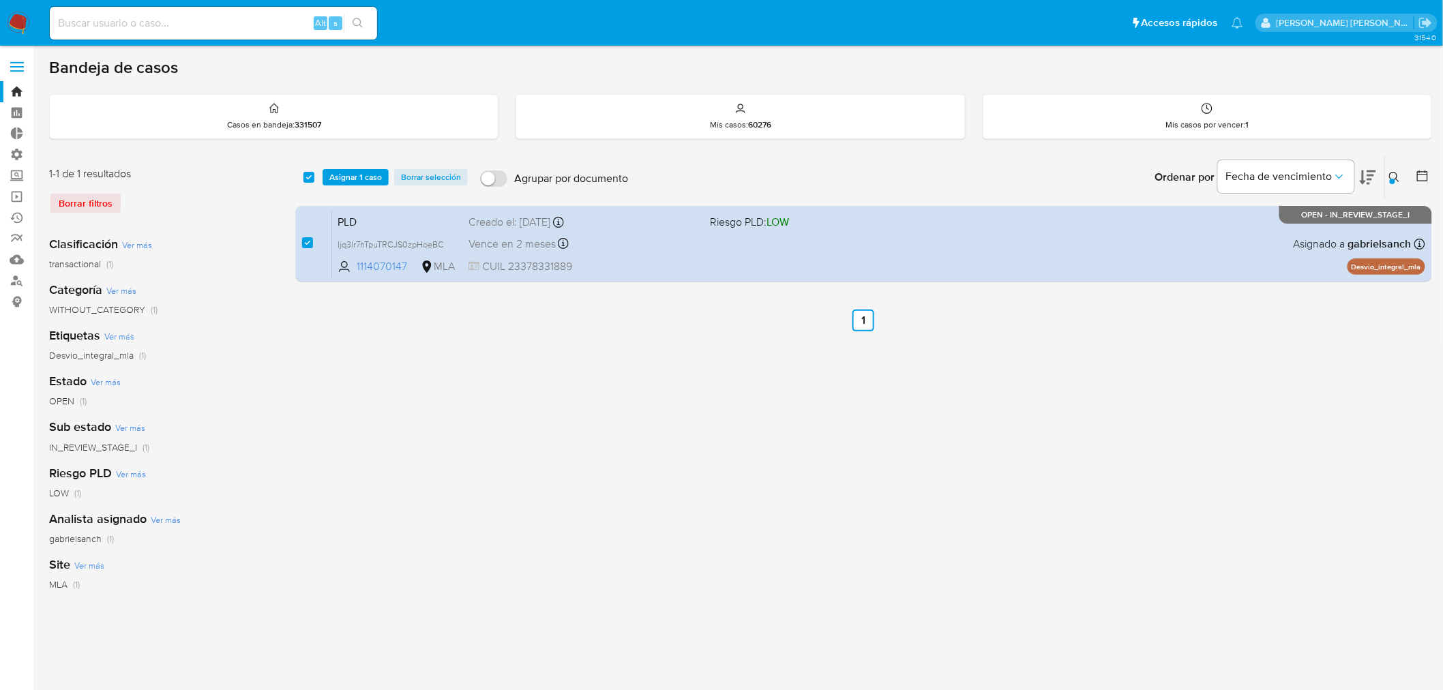
click at [377, 167] on div "select-all-cases-checkbox Asignar 1 caso Borrar selección Agrupar por documento…" at bounding box center [863, 177] width 1137 height 42
click at [1391, 181] on div at bounding box center [1392, 181] width 5 height 5
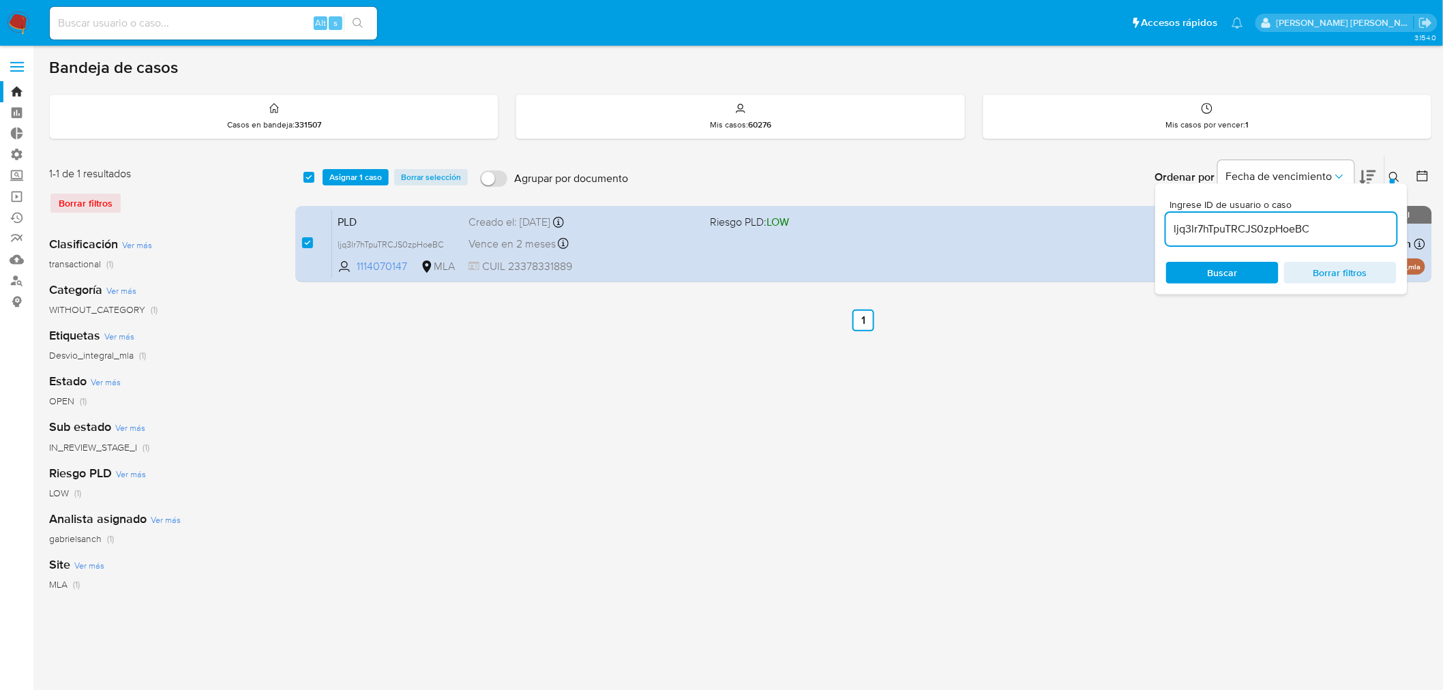
click at [1271, 235] on input "ljq3lr7hTpuTRCJS0zpHoeBC" at bounding box center [1281, 229] width 231 height 18
click at [1271, 233] on input "ljq3lr7hTpuTRCJS0zpHoeBC" at bounding box center [1281, 229] width 231 height 18
type input "Cgc9y1XNEm0cVxImIkH8psMv"
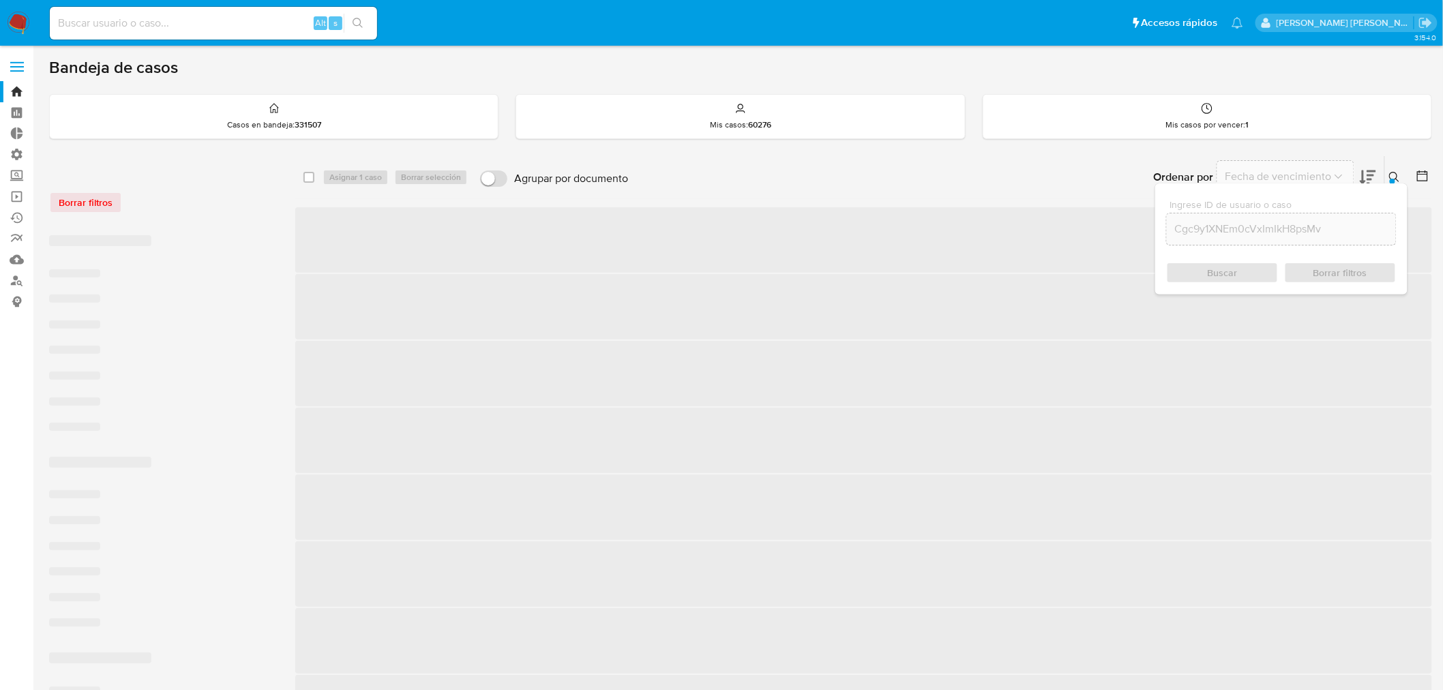
checkbox input "false"
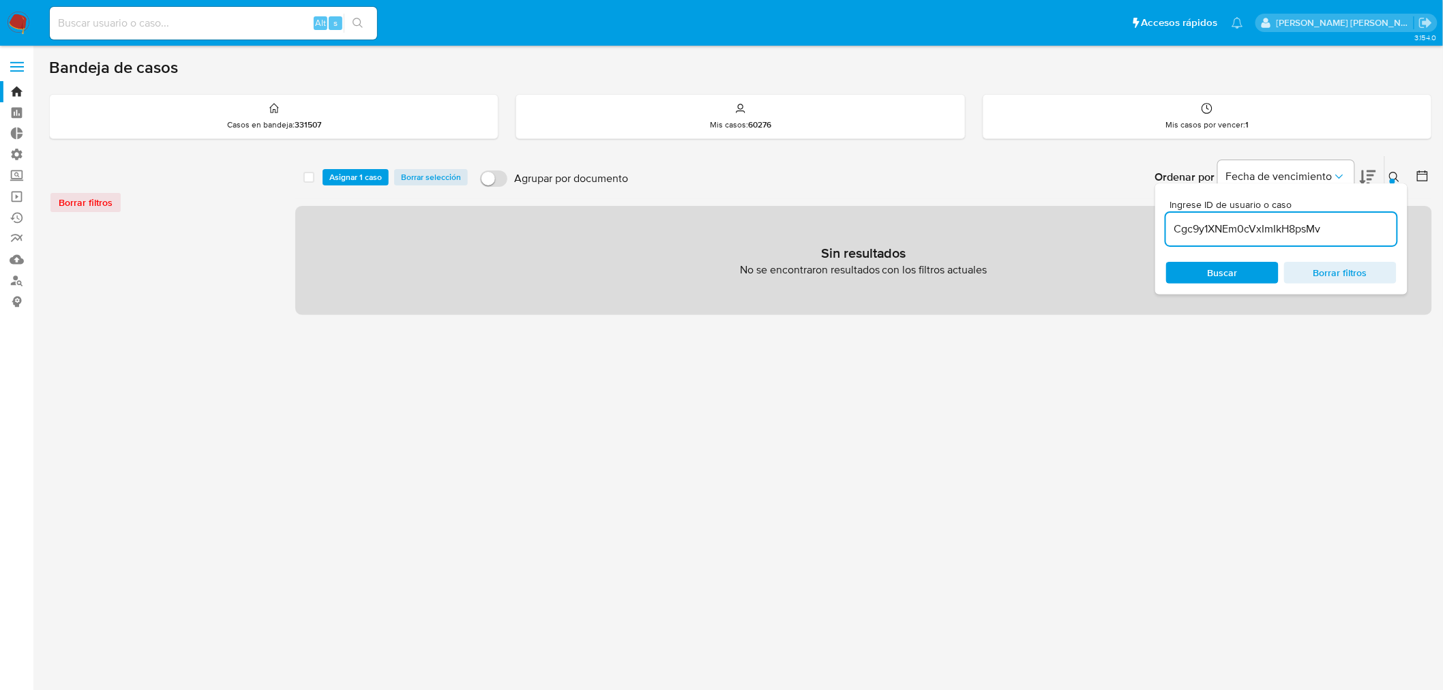
click at [1335, 241] on div "Cgc9y1XNEm0cVxImIkH8psMv" at bounding box center [1281, 229] width 231 height 33
click at [1335, 230] on input "Cgc9y1XNEm0cVxImIkH8psMv" at bounding box center [1281, 229] width 231 height 18
type input "Cgc9y1XNEm0cVxImIkH8psMv"
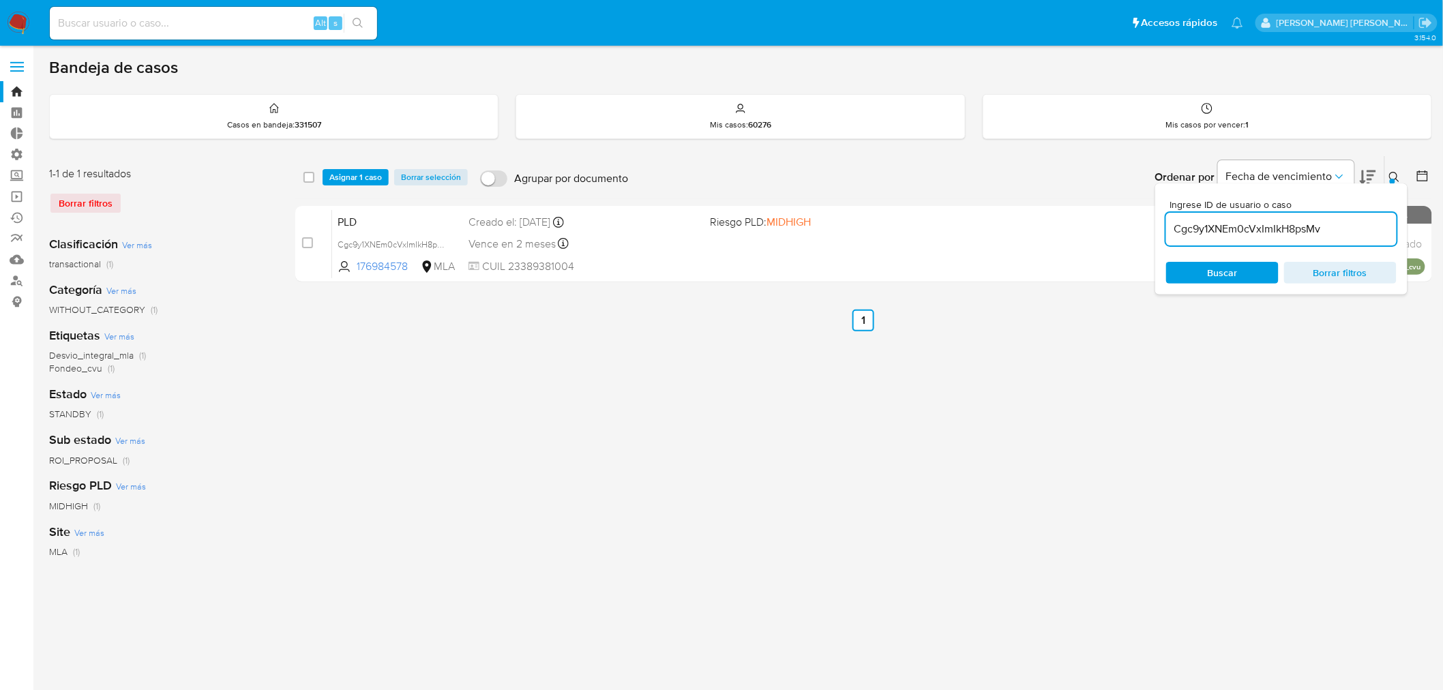
click at [1399, 176] on icon at bounding box center [1394, 177] width 11 height 11
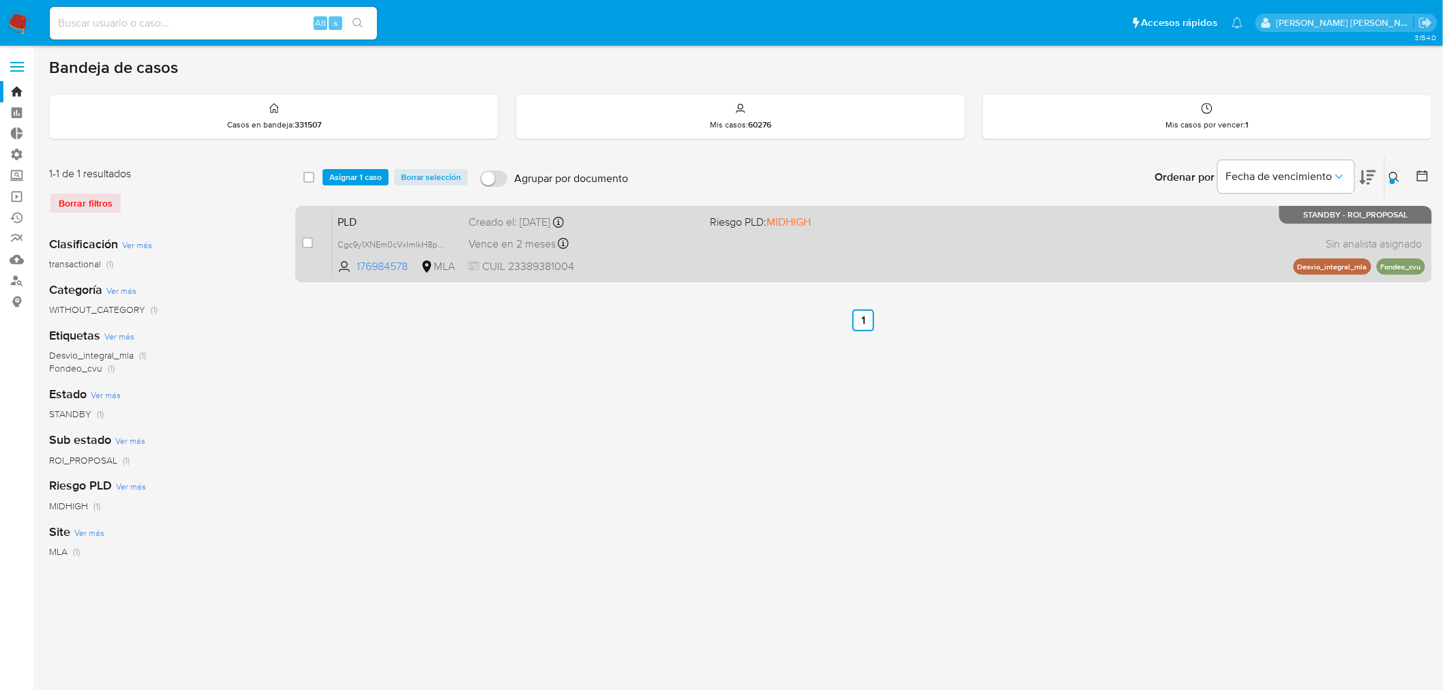
click at [304, 249] on div "case-item-checkbox" at bounding box center [307, 244] width 11 height 16
click at [305, 244] on input "checkbox" at bounding box center [307, 242] width 11 height 11
checkbox input "true"
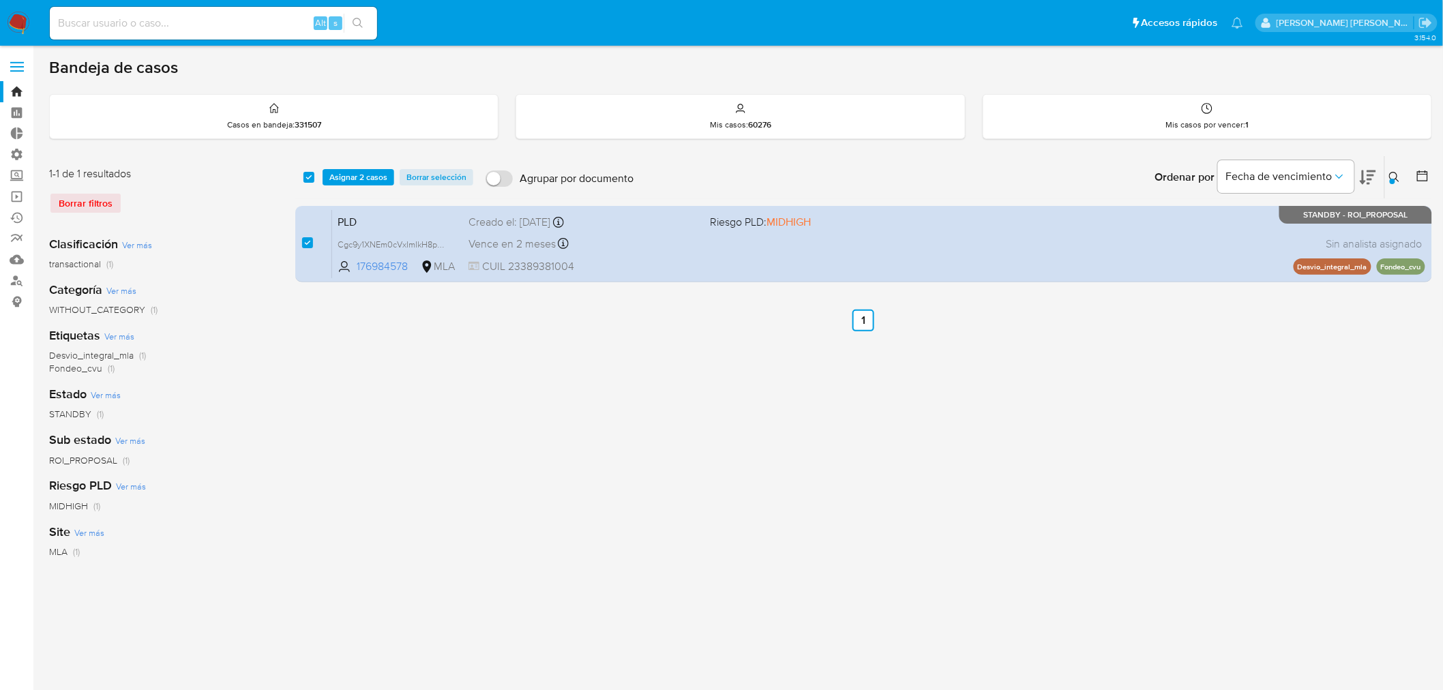
click at [316, 176] on div "select-all-cases-checkbox" at bounding box center [312, 177] width 16 height 16
click at [312, 176] on input "checkbox" at bounding box center [309, 177] width 11 height 11
checkbox input "false"
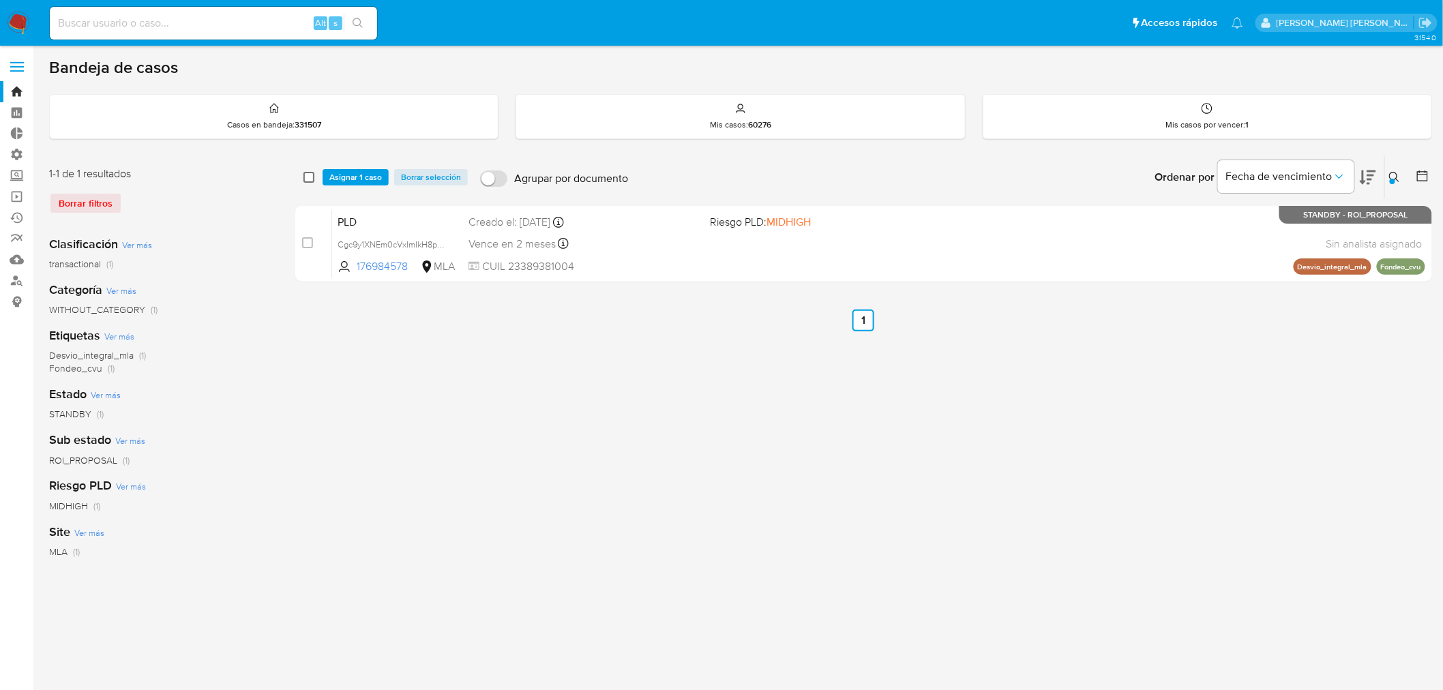
click at [310, 173] on input "checkbox" at bounding box center [309, 177] width 11 height 11
checkbox input "true"
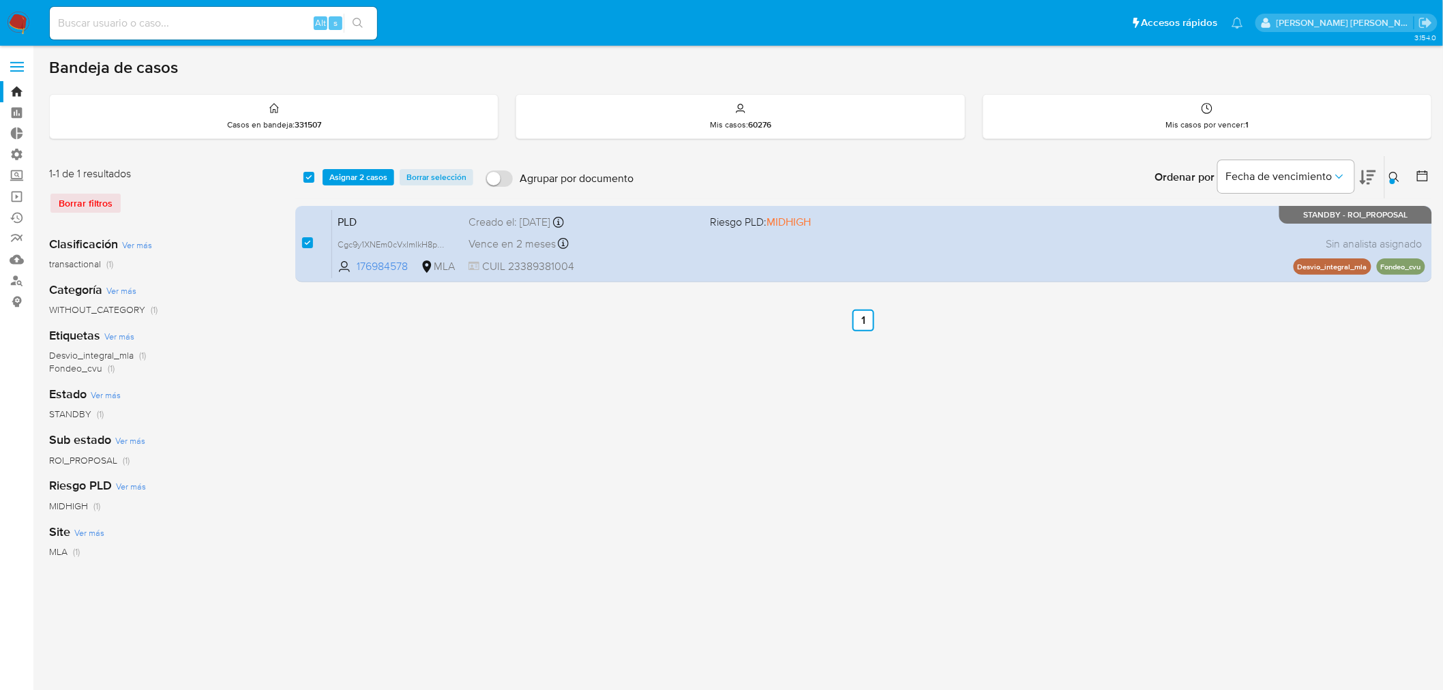
click at [437, 171] on span "Borrar selección" at bounding box center [437, 178] width 60 height 14
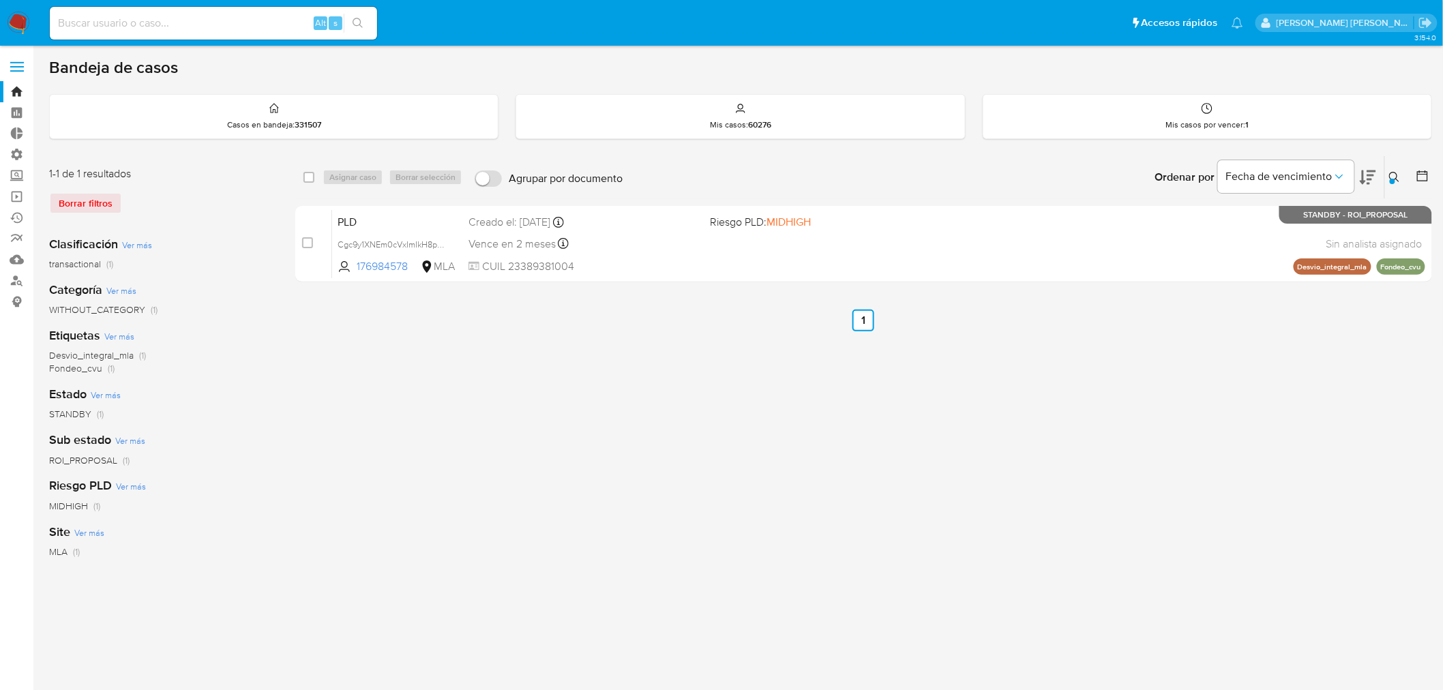
checkbox input "false"
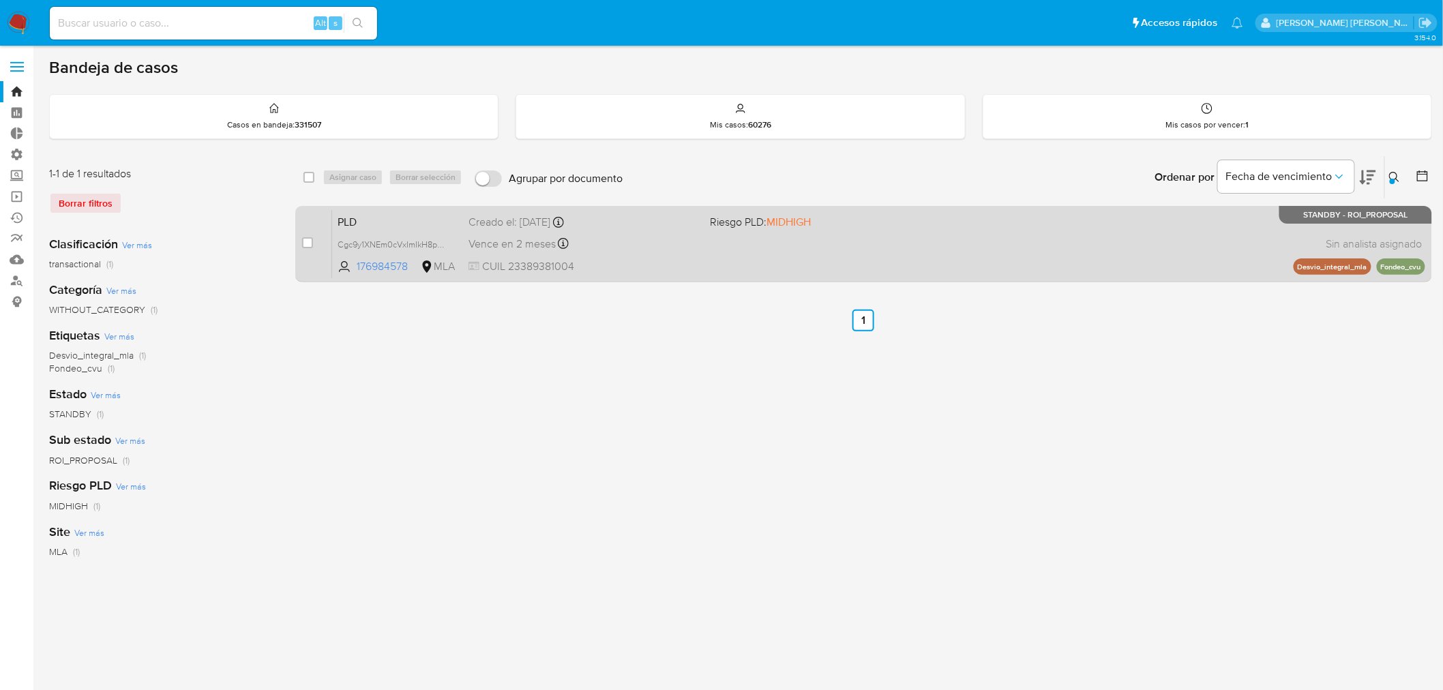
click at [310, 237] on input "checkbox" at bounding box center [307, 242] width 11 height 11
checkbox input "true"
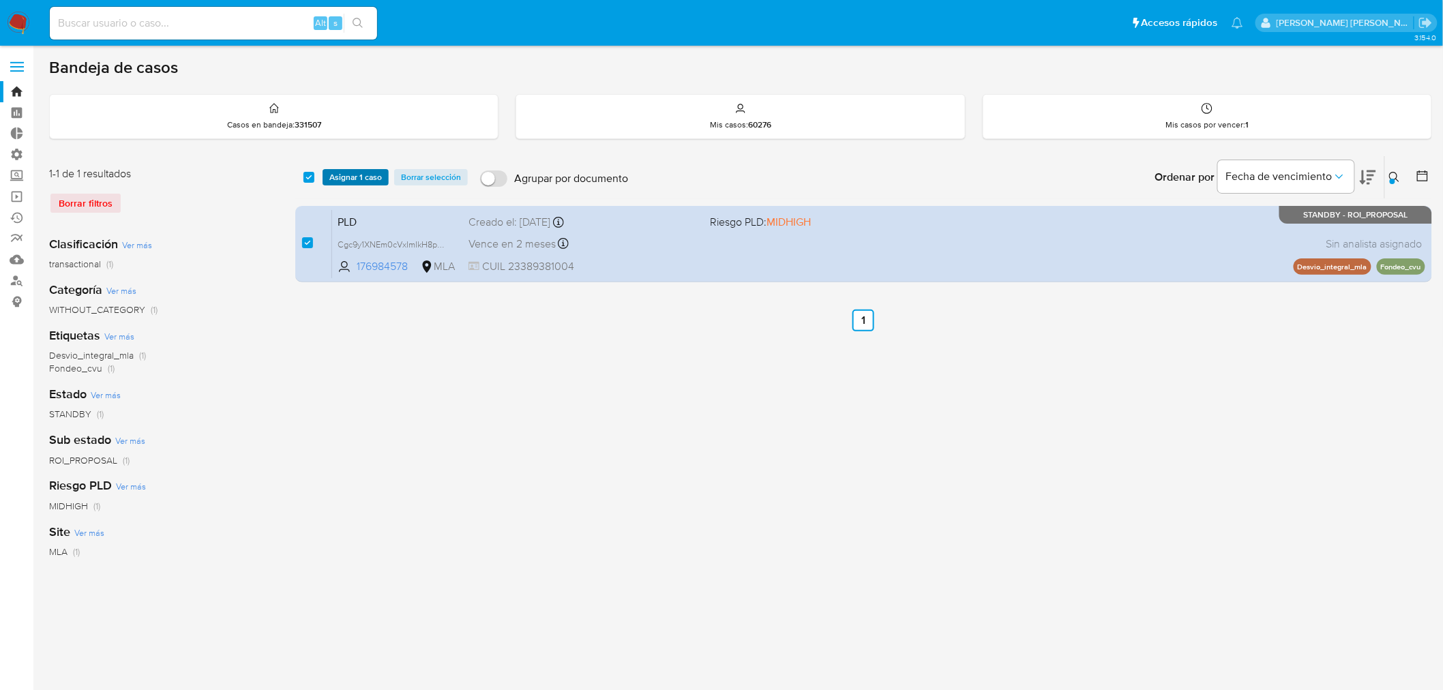
click at [345, 175] on span "Asignar 1 caso" at bounding box center [355, 178] width 53 height 14
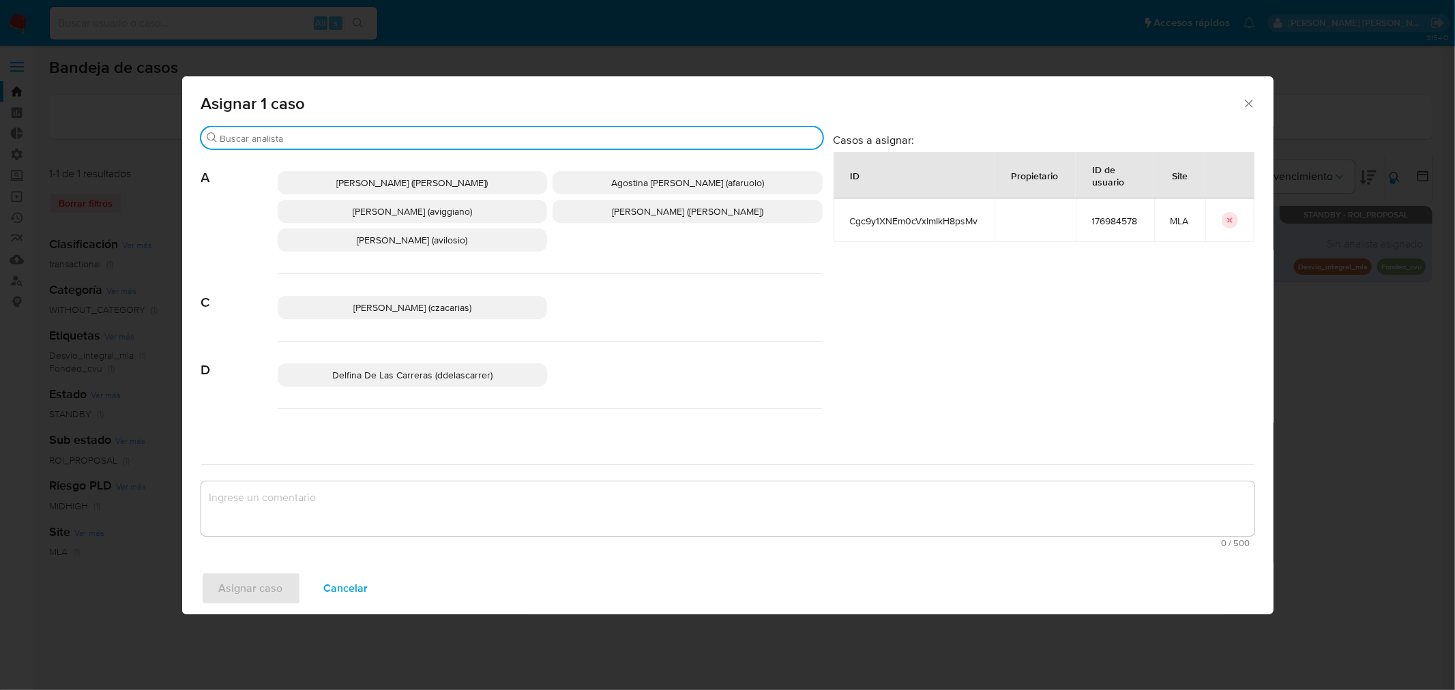
click at [326, 132] on input "Buscar" at bounding box center [518, 138] width 597 height 12
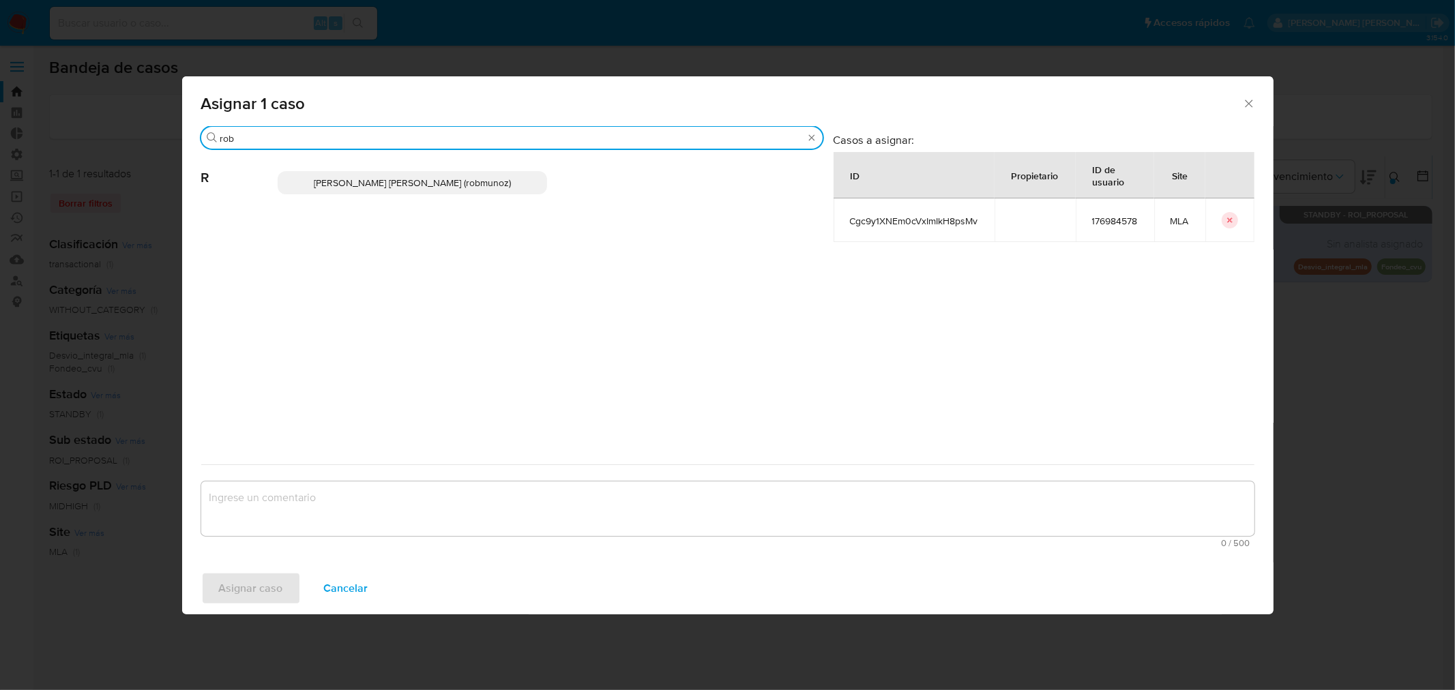
type input "rob"
drag, startPoint x: 377, startPoint y: 183, endPoint x: 387, endPoint y: 308, distance: 126.0
click at [377, 184] on span "Roberto Santiago Munoz (robmunoz)" at bounding box center [412, 183] width 197 height 14
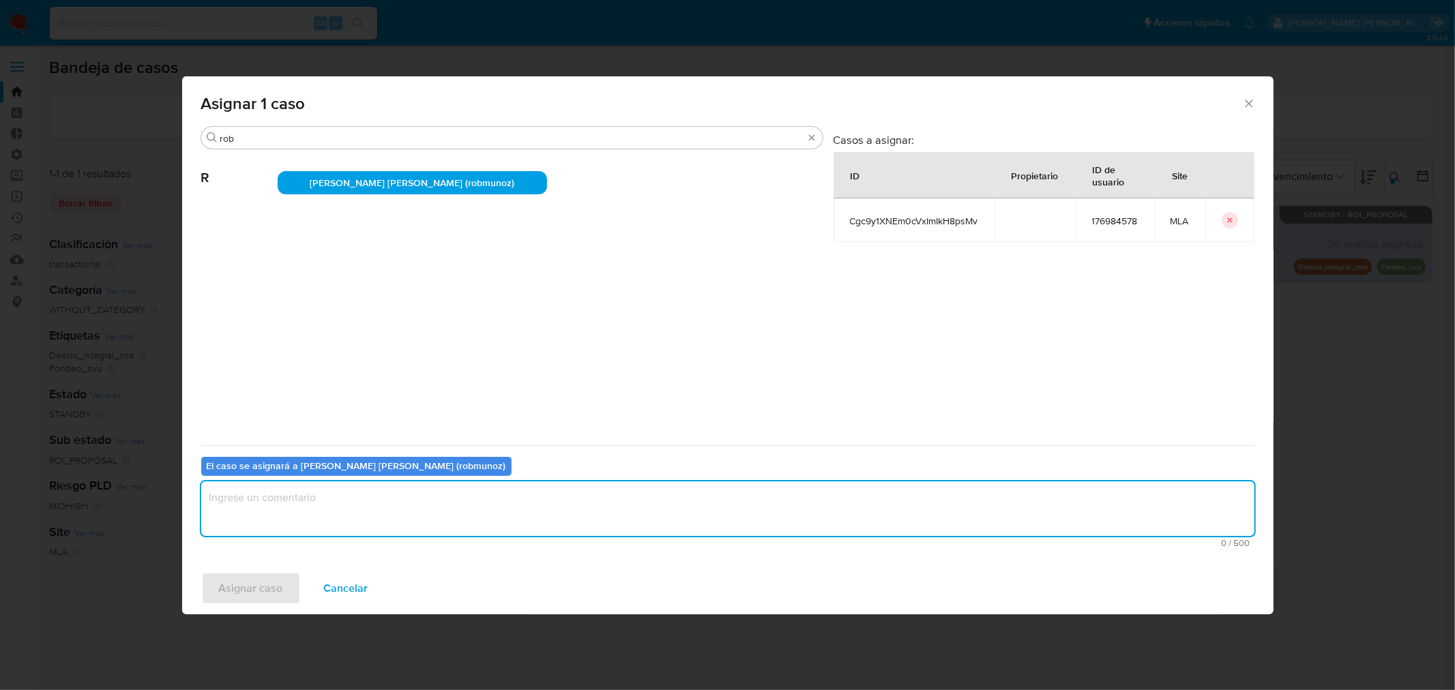
click at [466, 505] on textarea "assign-modal" at bounding box center [727, 509] width 1053 height 55
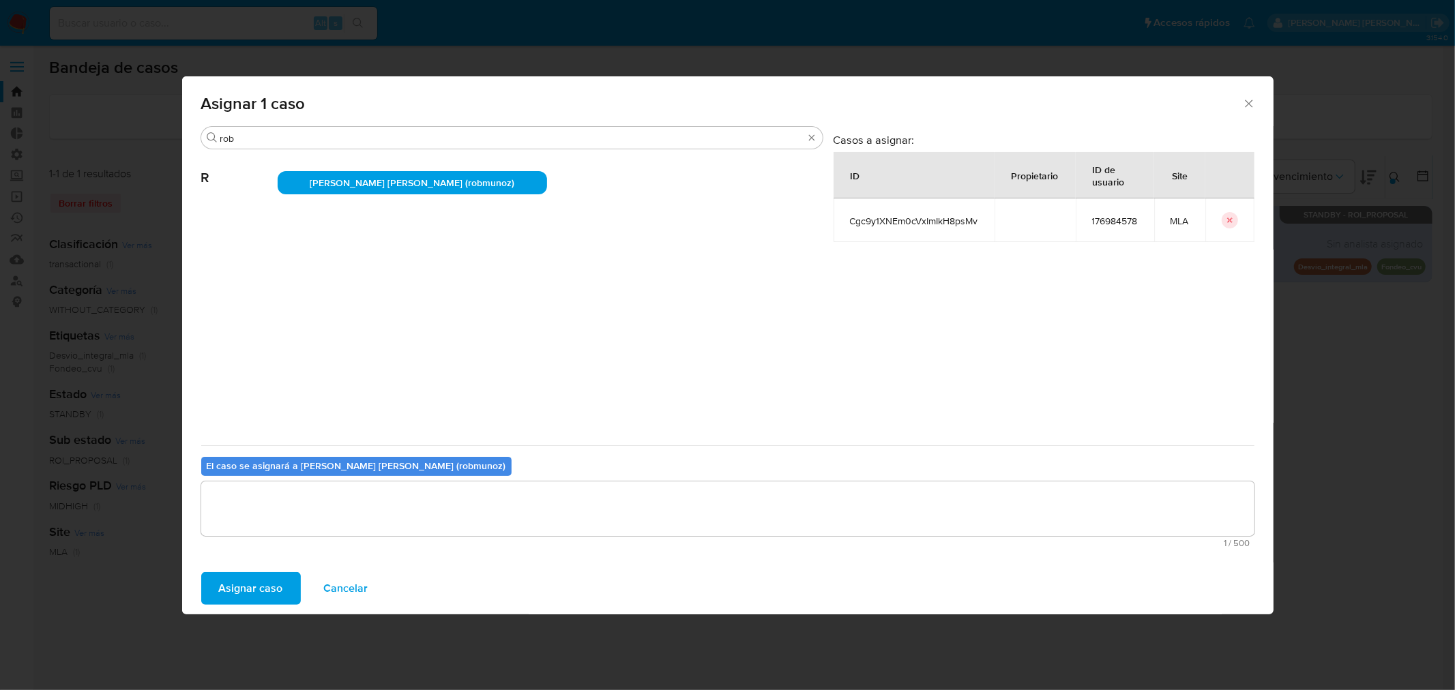
click at [254, 593] on span "Asignar caso" at bounding box center [251, 589] width 64 height 30
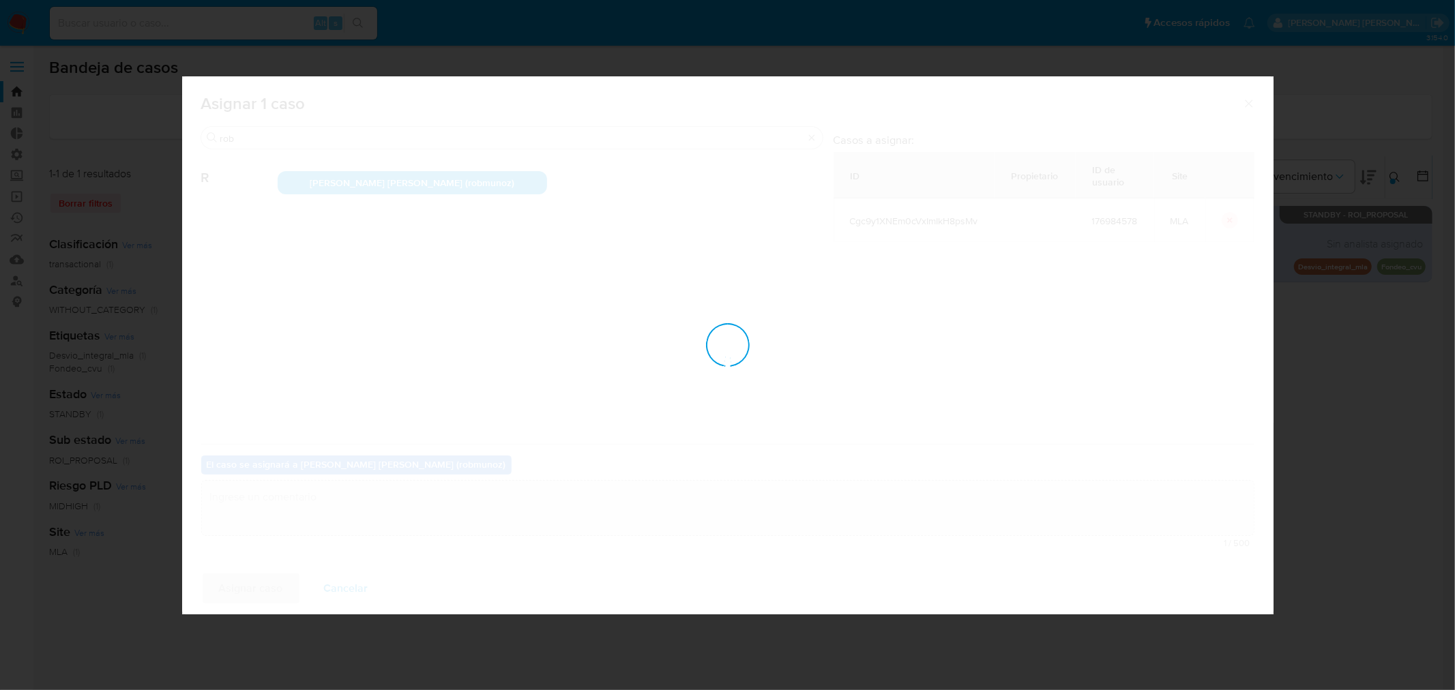
checkbox input "false"
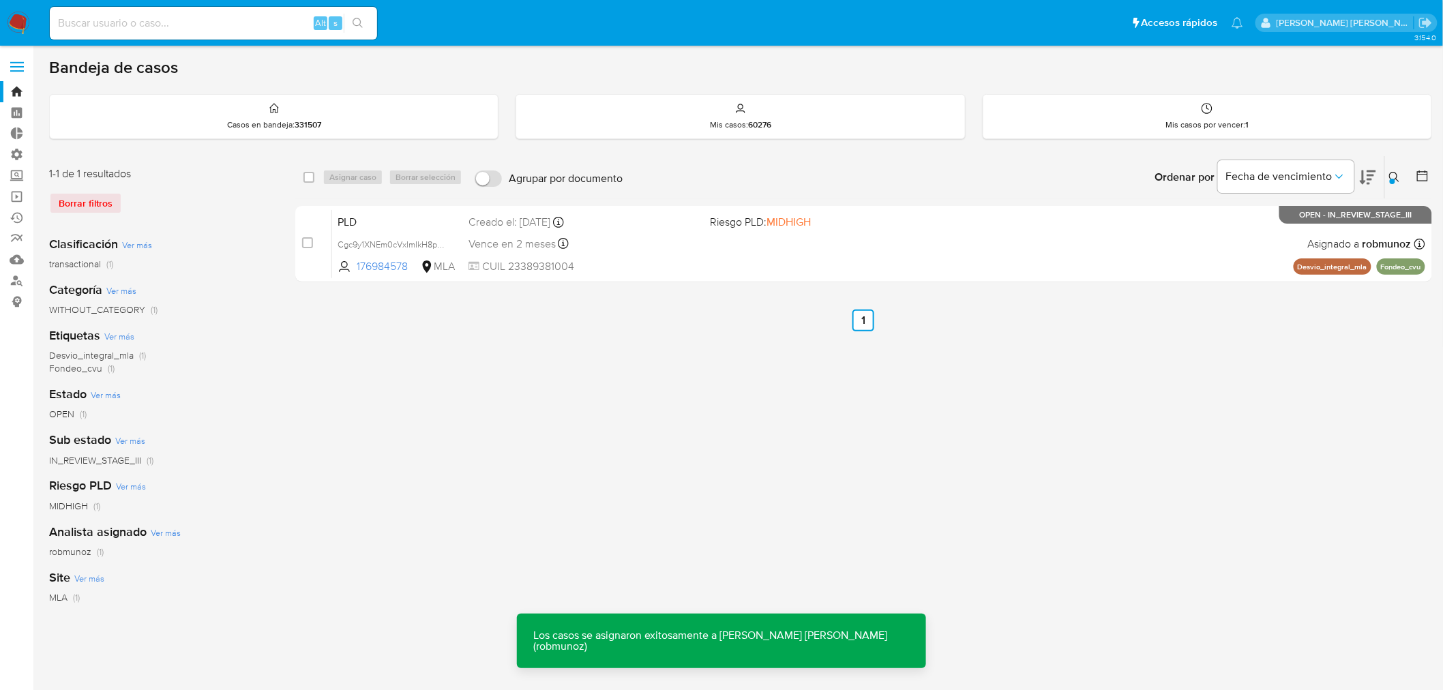
click at [870, 255] on div "PLD Cgc9y1XNEm0cVxImIkH8psMv 176984578 MLA Riesgo PLD: MIDHIGH Creado el: 12/07…" at bounding box center [878, 243] width 1093 height 69
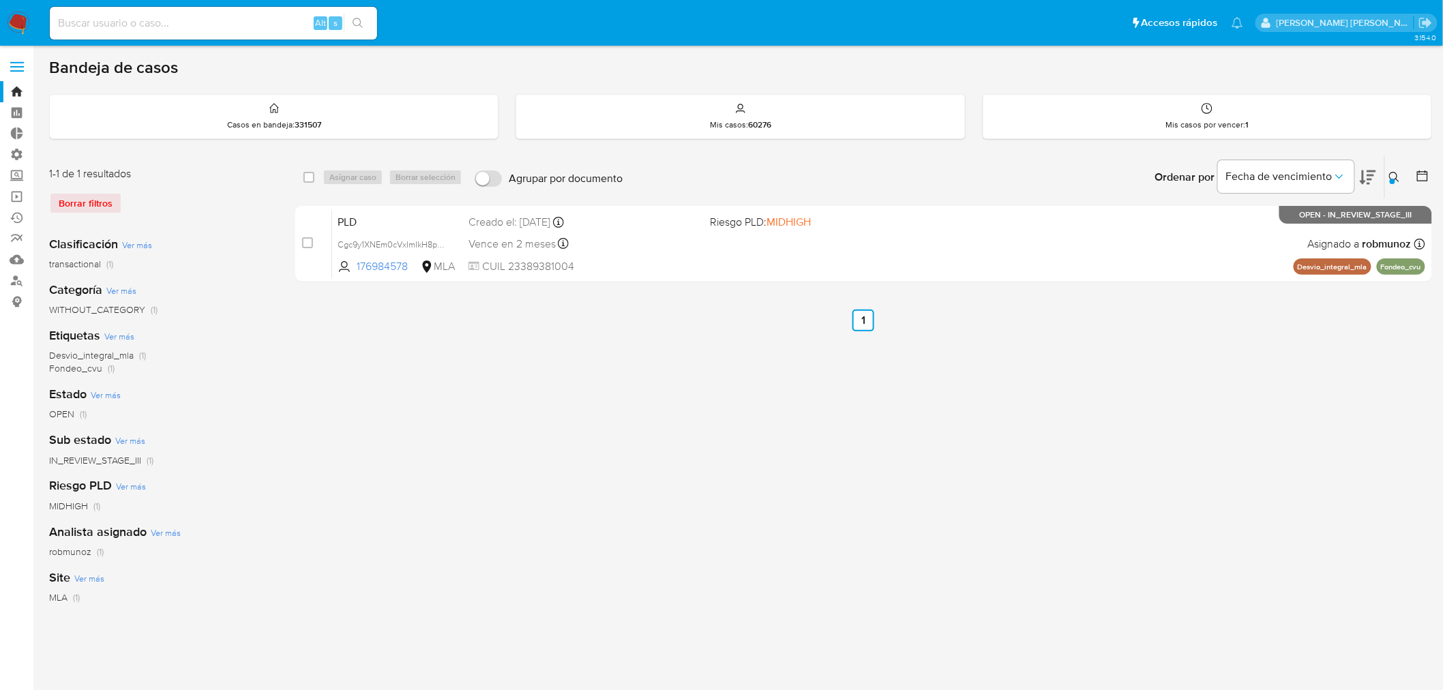
click at [228, 12] on div "Alt s" at bounding box center [213, 23] width 327 height 33
click at [228, 18] on input at bounding box center [213, 23] width 327 height 18
paste input "1293240732"
type input "1293240732"
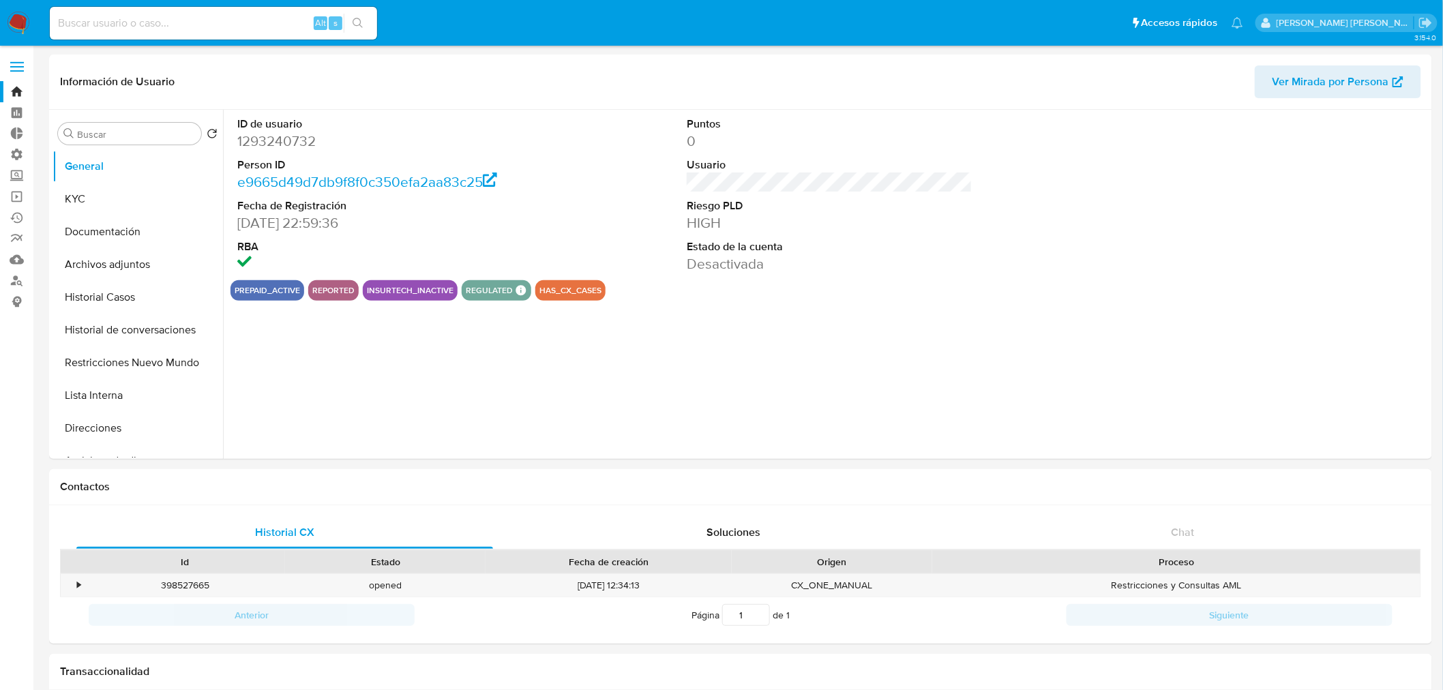
select select "10"
click at [113, 264] on button "Archivos adjuntos" at bounding box center [133, 264] width 160 height 33
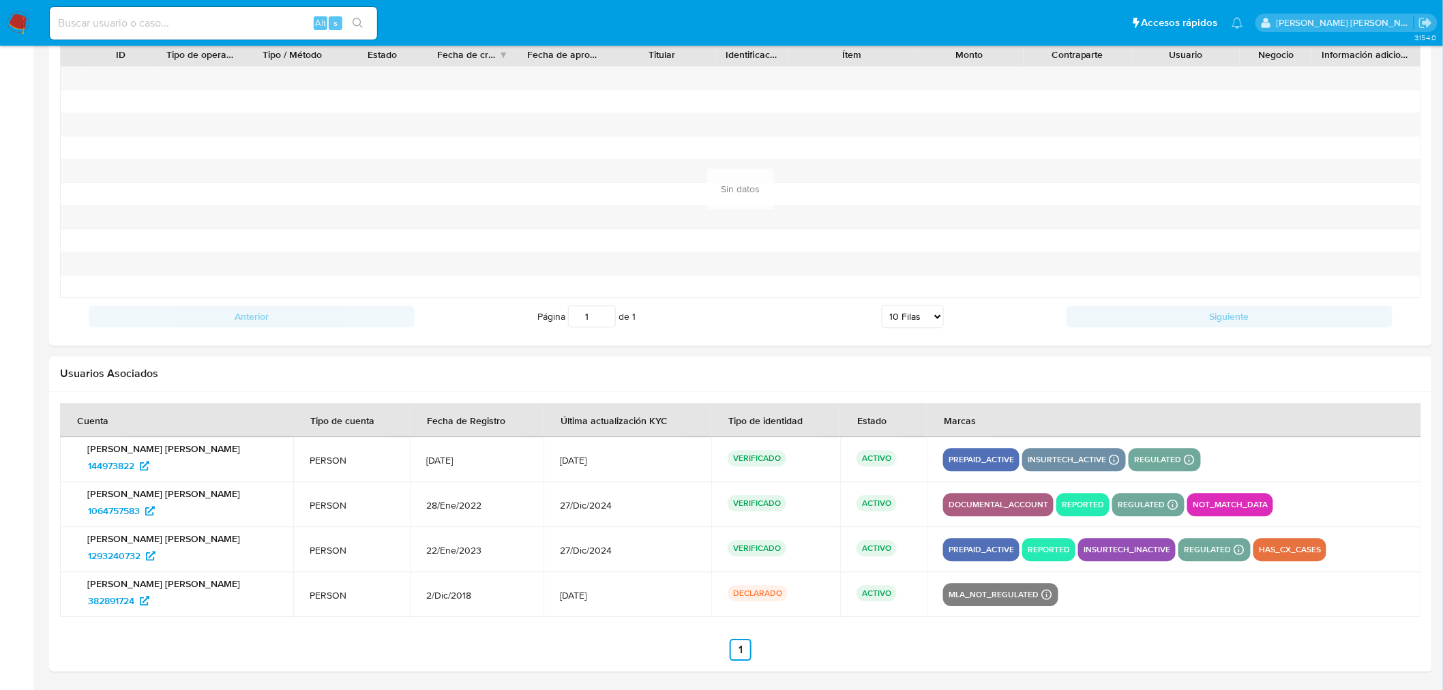
scroll to position [1312, 0]
click at [112, 503] on span "1064757583" at bounding box center [114, 510] width 52 height 22
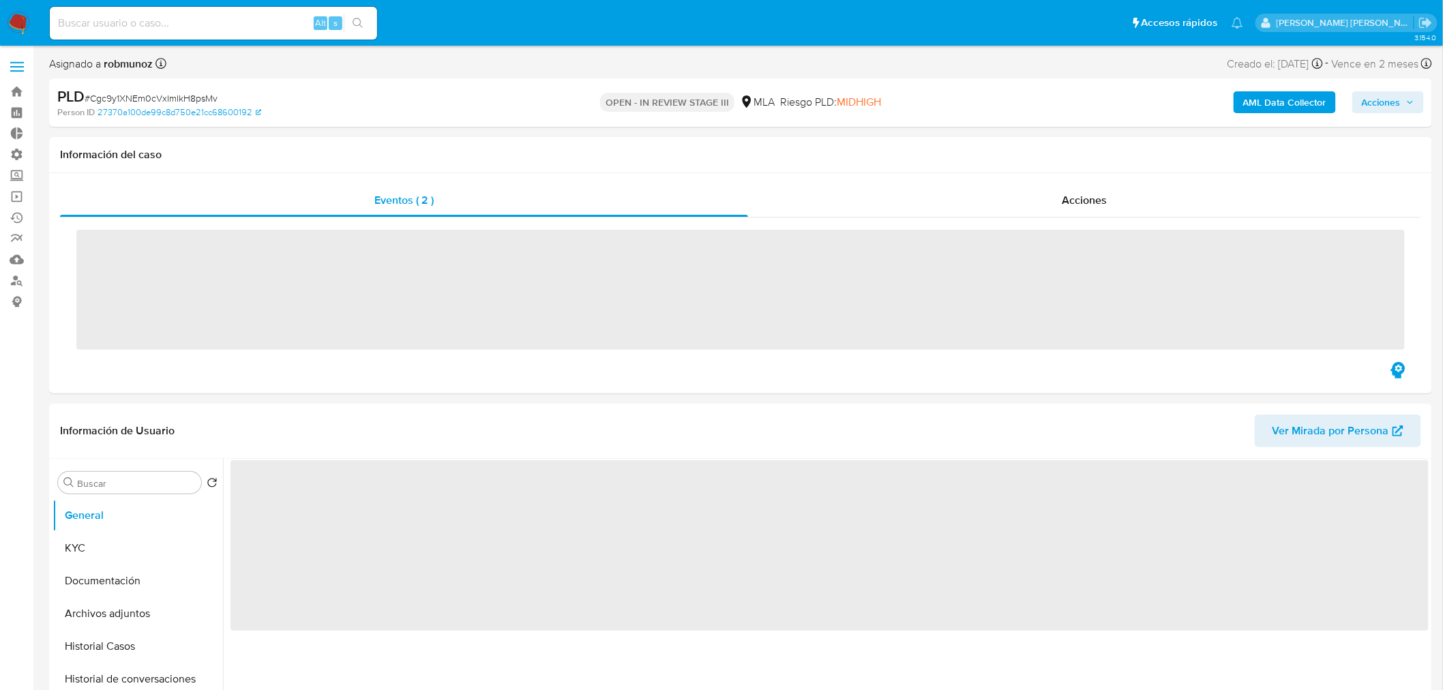
click at [1403, 103] on span "Acciones" at bounding box center [1388, 102] width 53 height 19
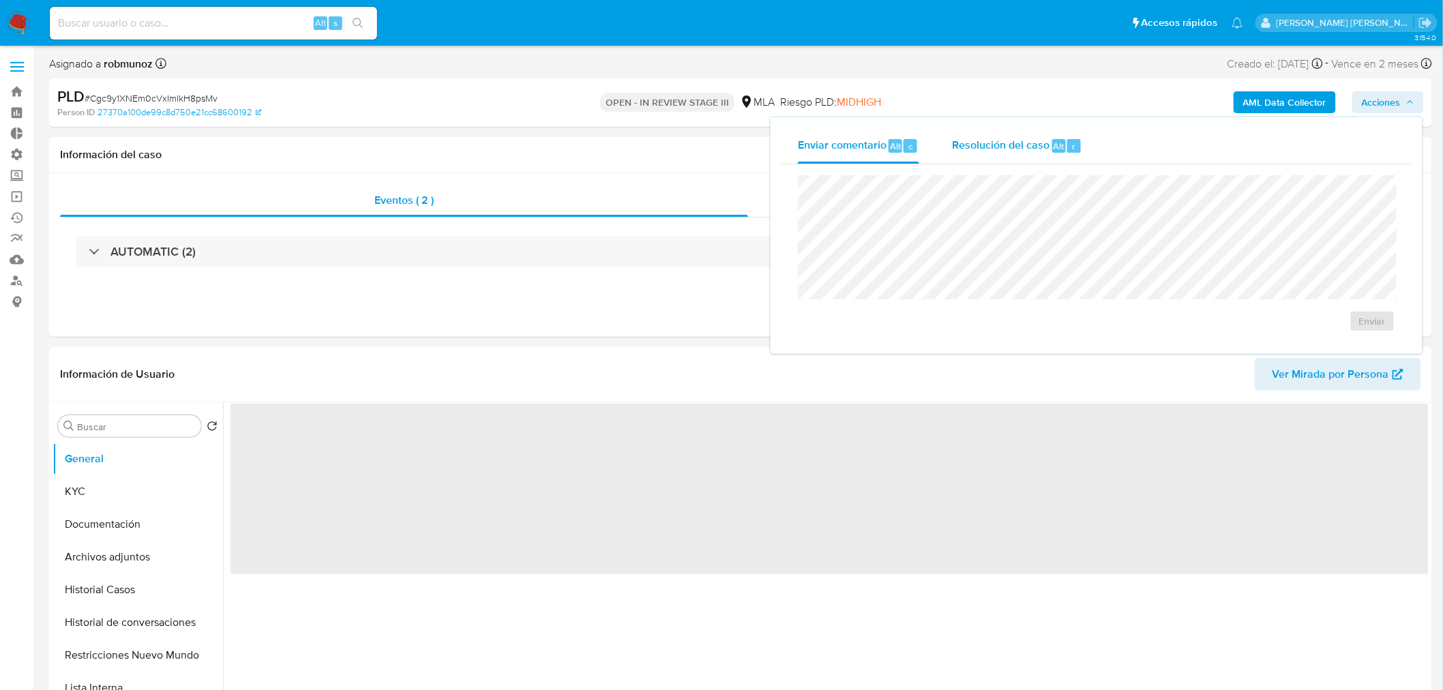
click at [1078, 144] on div "r" at bounding box center [1074, 146] width 14 height 14
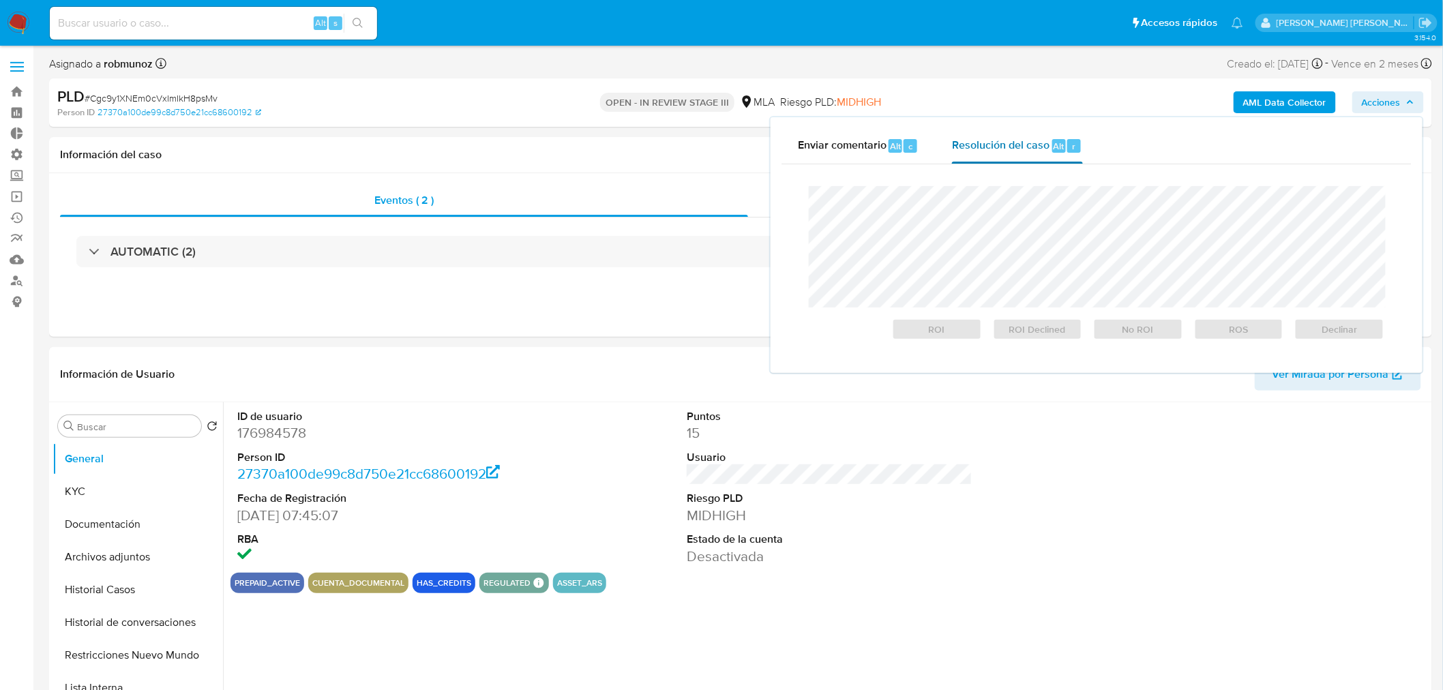
select select "10"
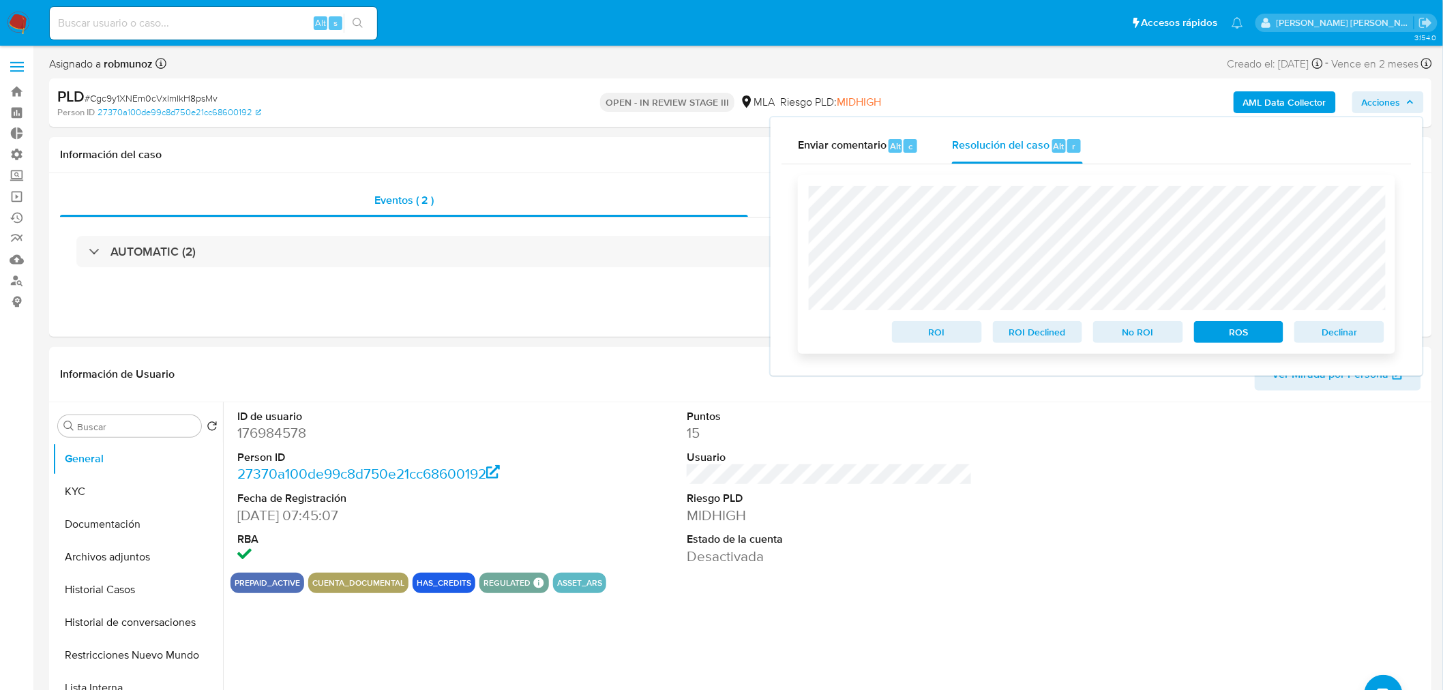
click at [1364, 331] on span "Declinar" at bounding box center [1339, 332] width 71 height 19
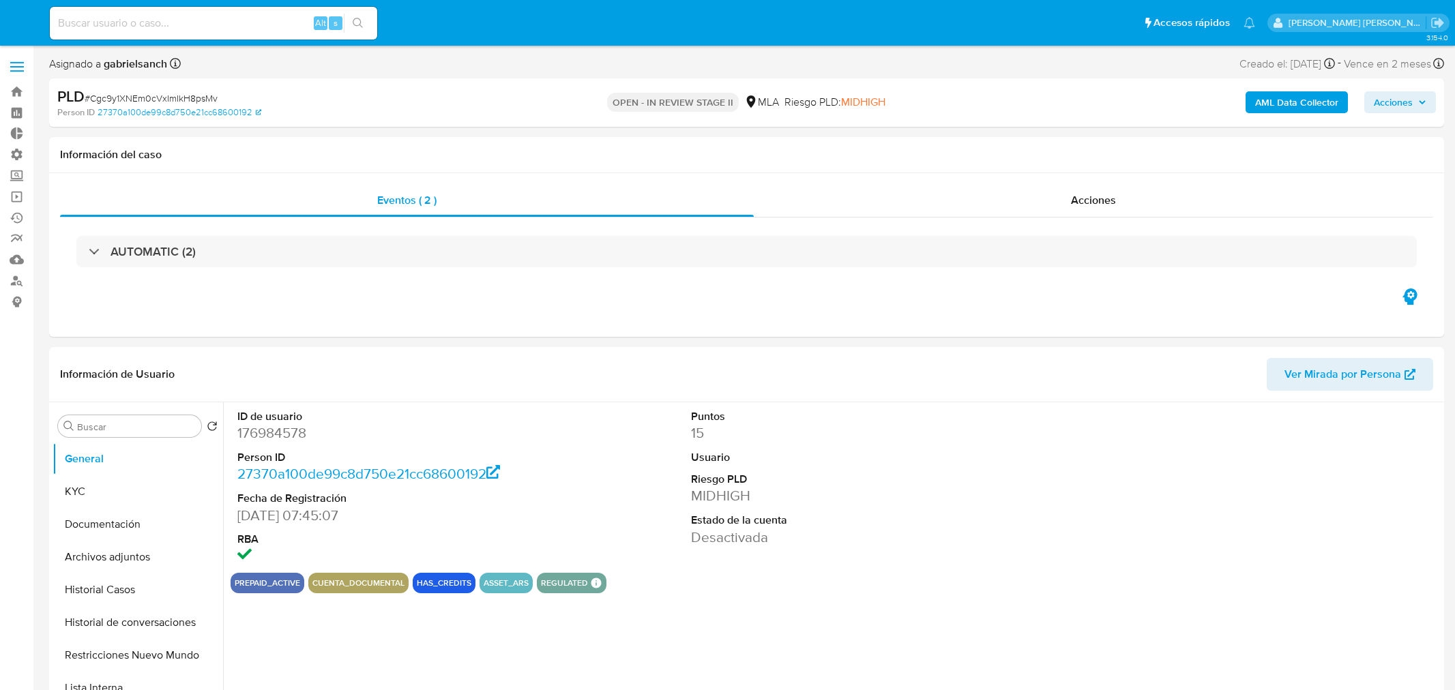
select select "10"
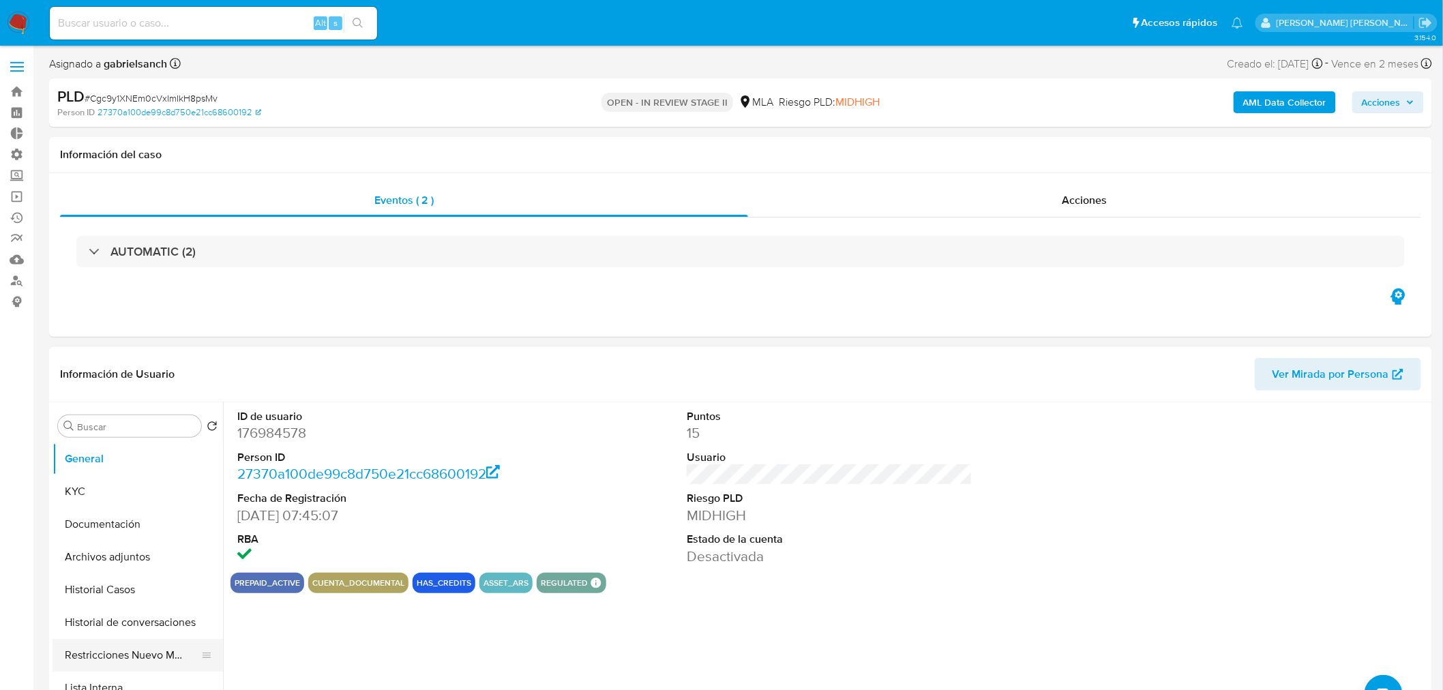
click at [119, 651] on button "Restricciones Nuevo Mundo" at bounding box center [133, 655] width 160 height 33
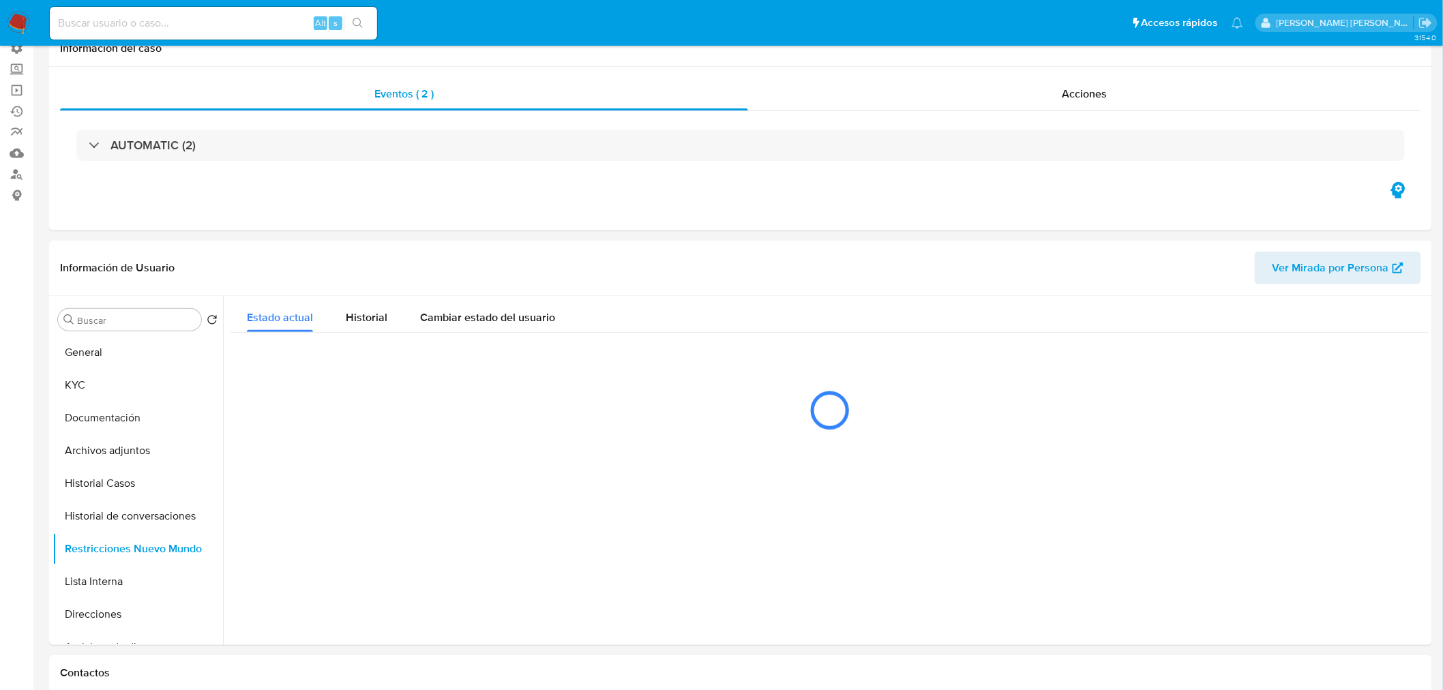
scroll to position [151, 0]
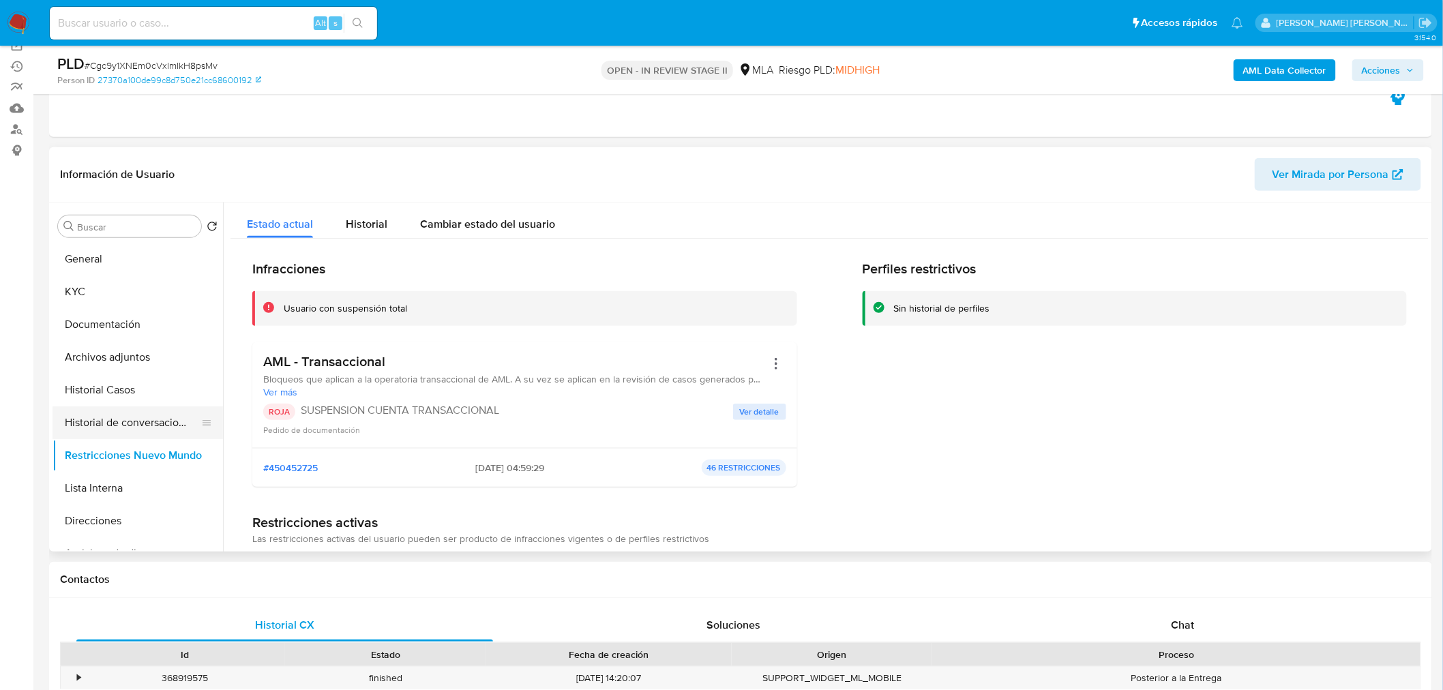
drag, startPoint x: 138, startPoint y: 420, endPoint x: 133, endPoint y: 415, distance: 7.7
click at [138, 420] on button "Historial de conversaciones" at bounding box center [133, 423] width 160 height 33
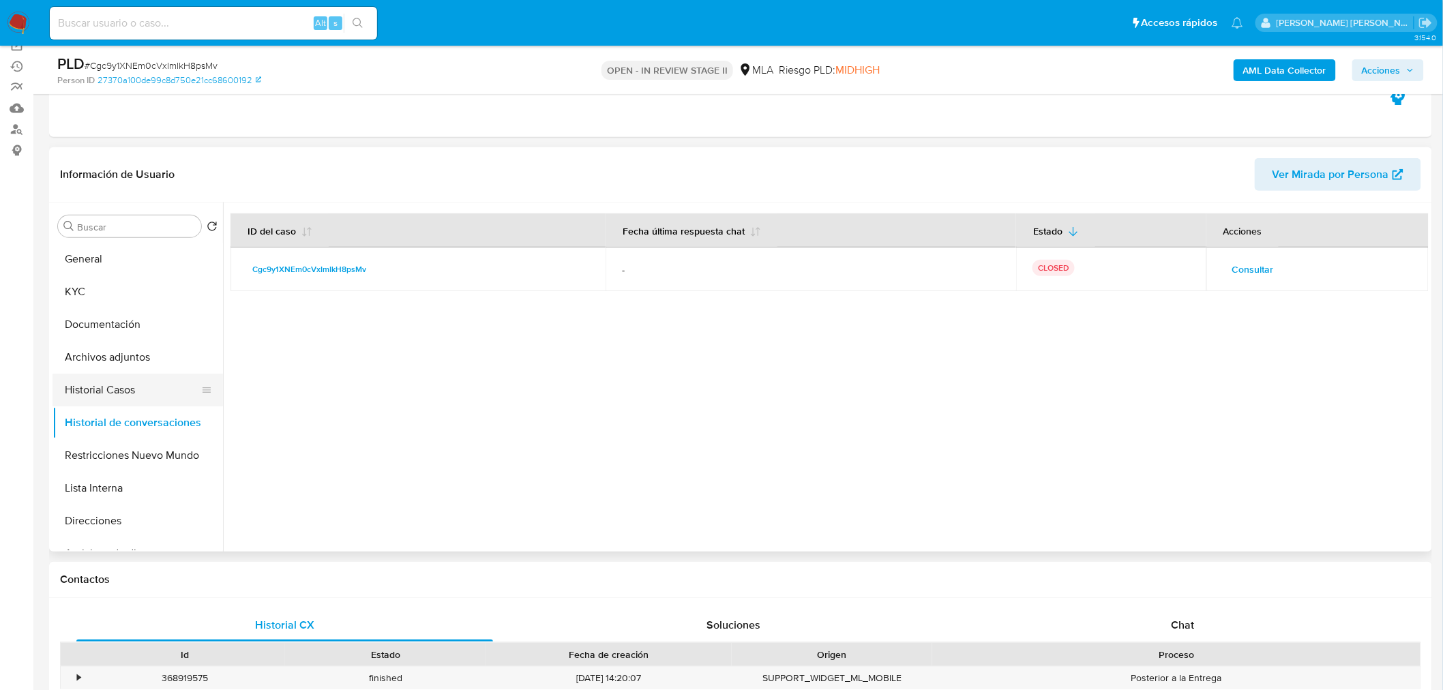
click at [127, 383] on button "Historial Casos" at bounding box center [133, 390] width 160 height 33
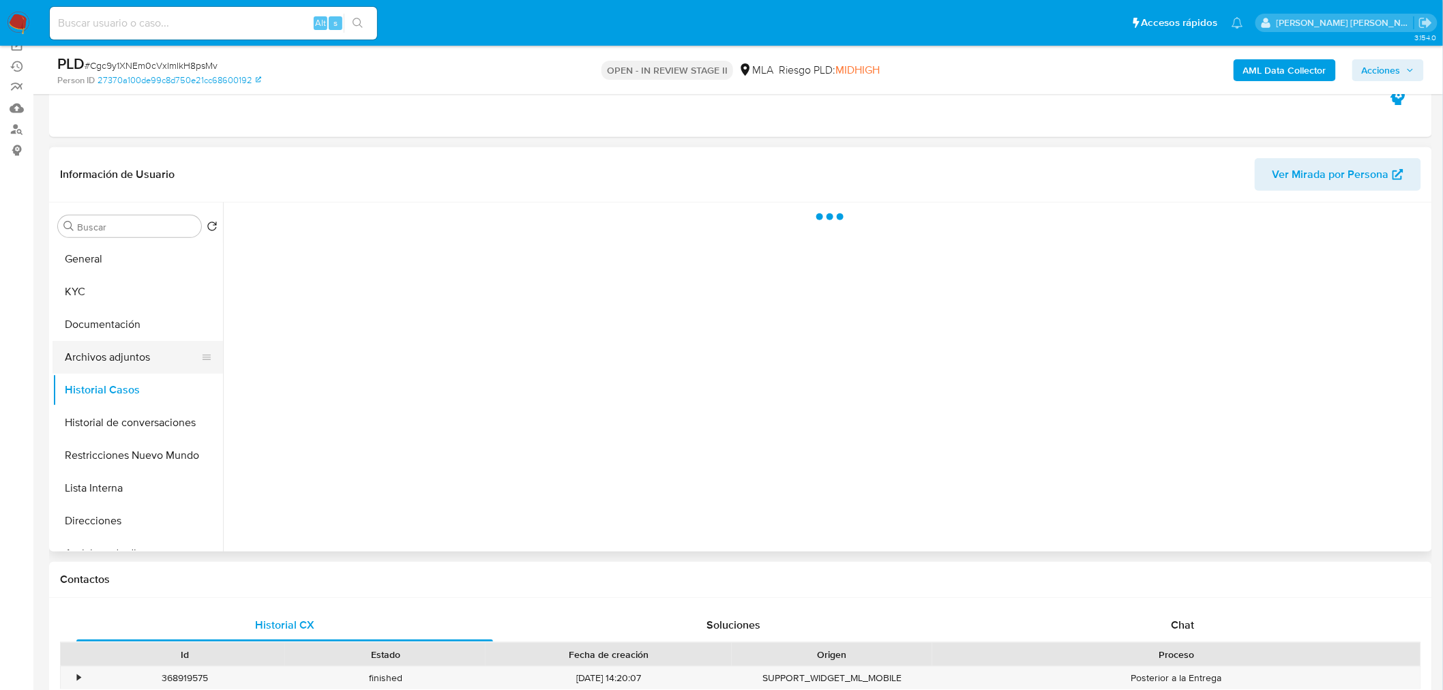
click at [139, 359] on button "Archivos adjuntos" at bounding box center [133, 357] width 160 height 33
click at [145, 393] on button "Historial Casos" at bounding box center [133, 390] width 160 height 33
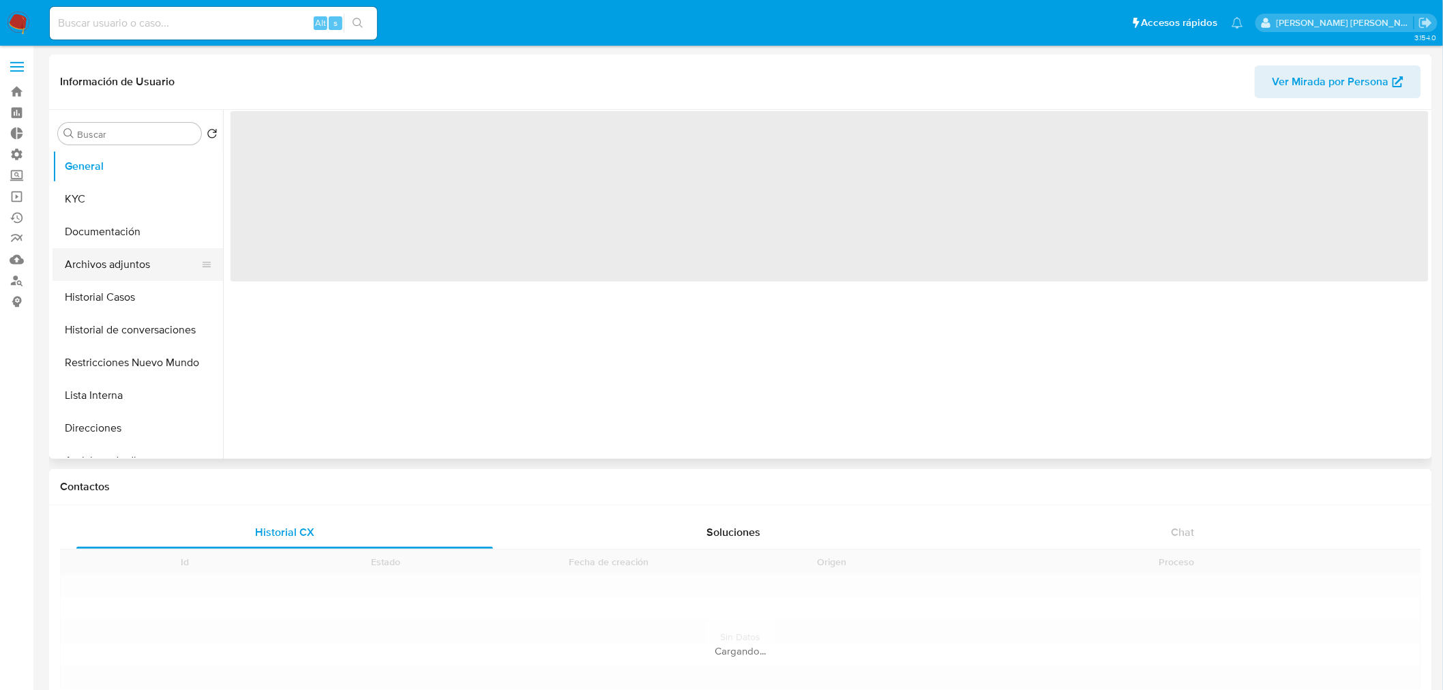
click at [124, 263] on button "Archivos adjuntos" at bounding box center [133, 264] width 160 height 33
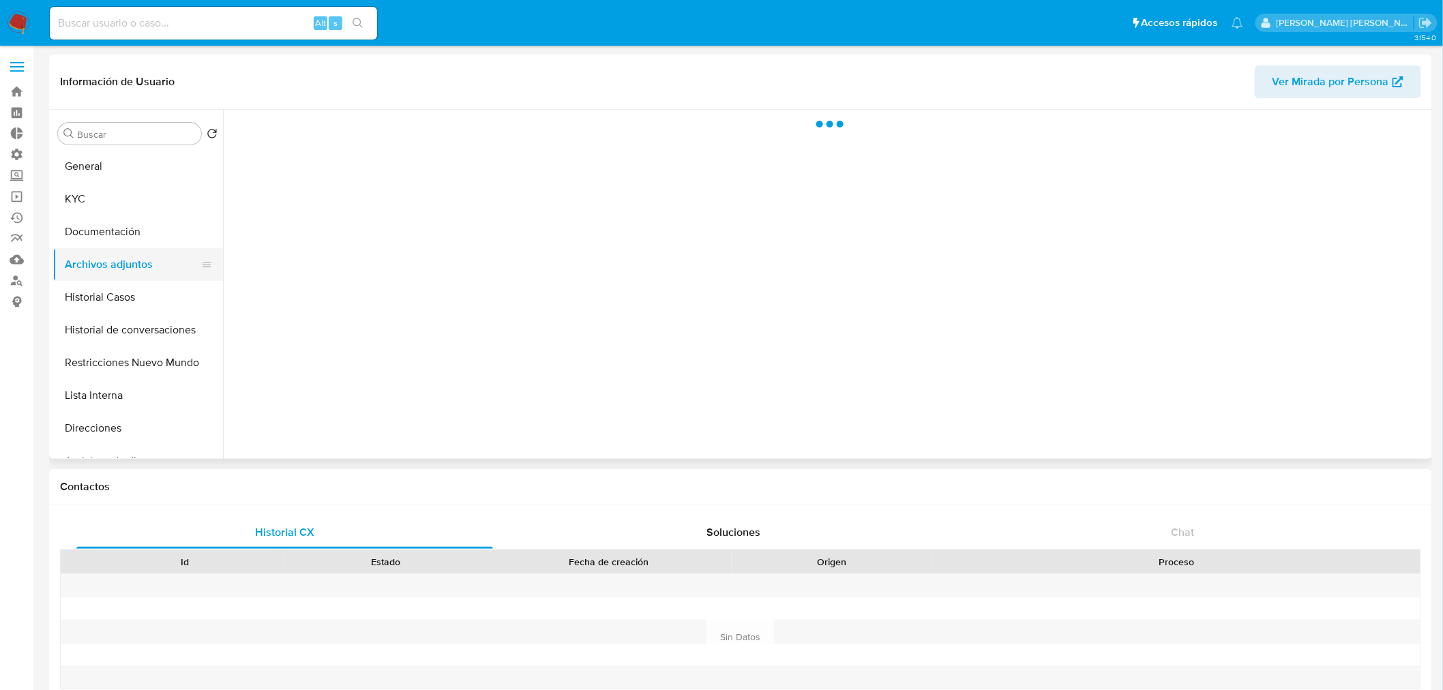
select select "10"
